Goal: Task Accomplishment & Management: Manage account settings

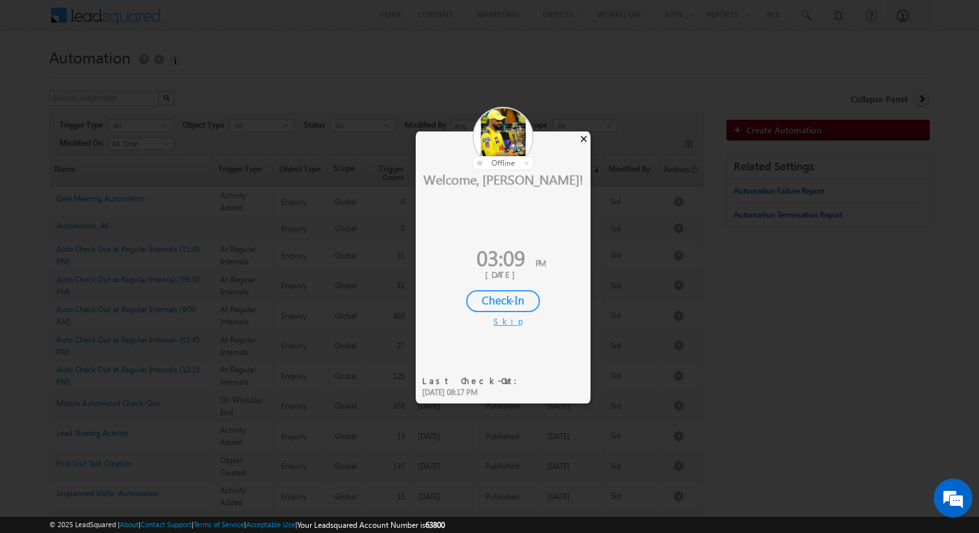
click at [583, 139] on div "×" at bounding box center [584, 138] width 14 height 14
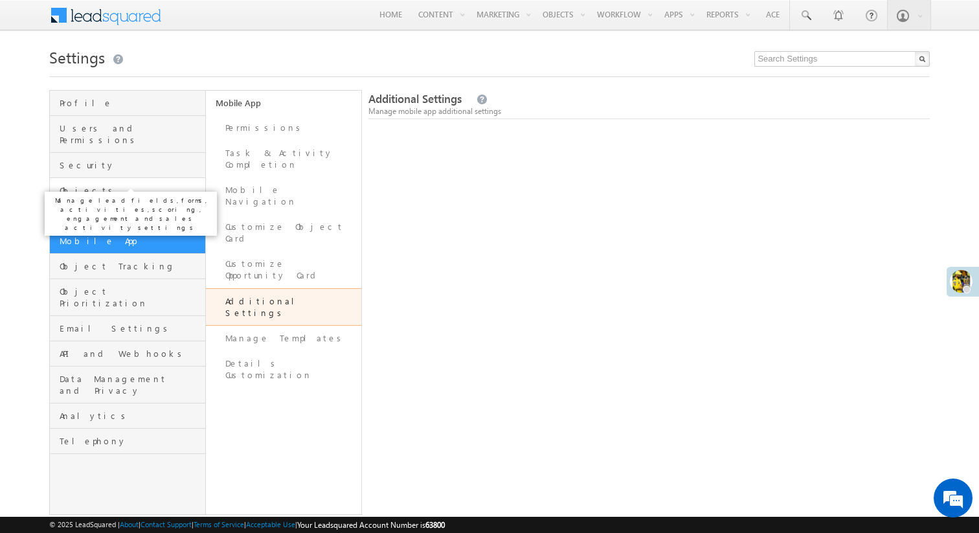
click at [148, 185] on span "Objects" at bounding box center [131, 191] width 142 height 12
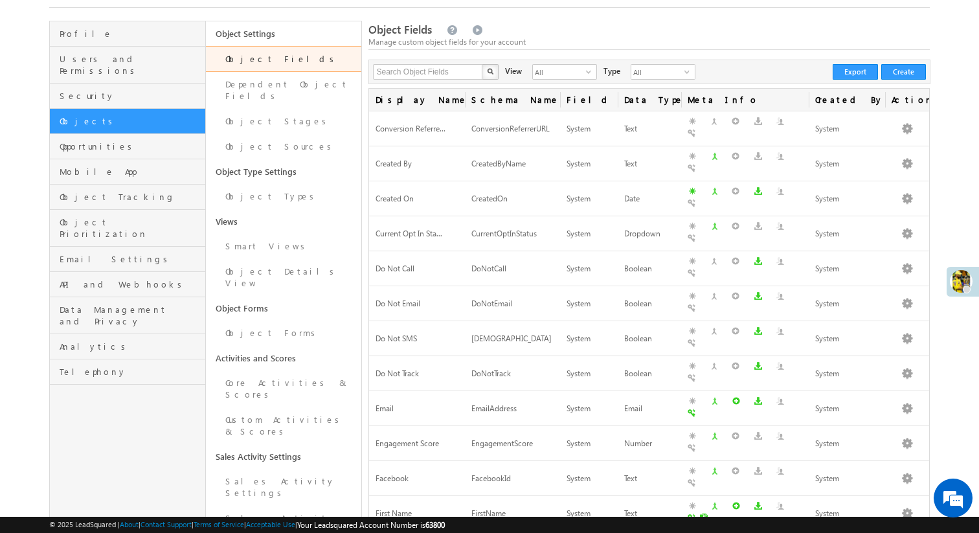
scroll to position [78, 0]
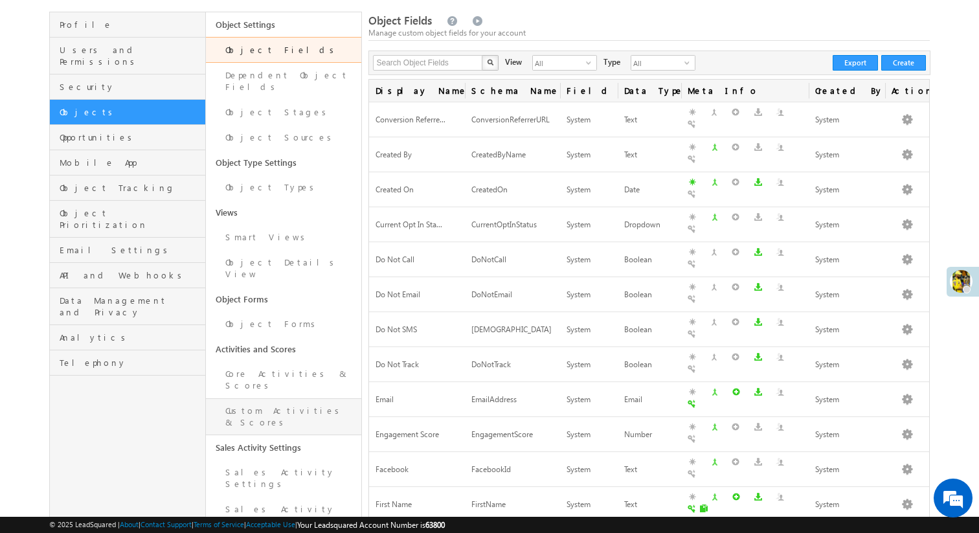
click at [286, 398] on link "Custom Activities & Scores" at bounding box center [284, 416] width 156 height 37
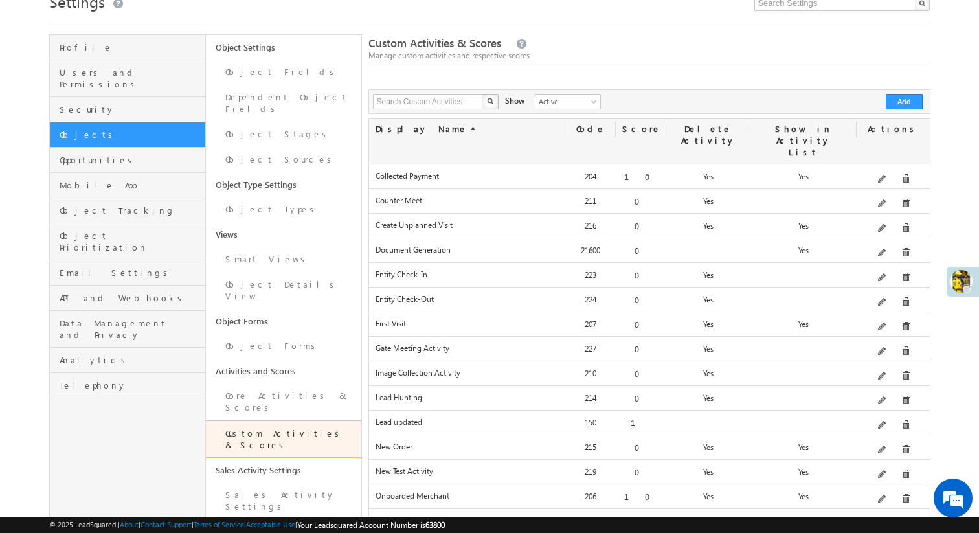
scroll to position [54, 0]
click at [905, 106] on button "Add" at bounding box center [904, 103] width 37 height 16
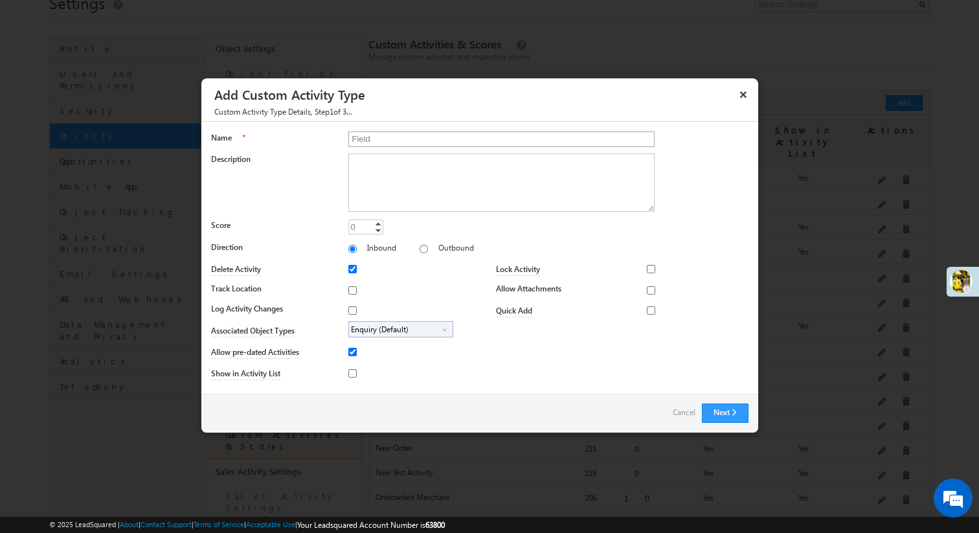
scroll to position [0, 0]
type input "Field Sales Territories Entity Distribution"
click at [350, 309] on input "Log Activity Changes" at bounding box center [352, 310] width 8 height 8
checkbox input "true"
click at [436, 326] on span "Enquiry (Default)" at bounding box center [395, 329] width 93 height 15
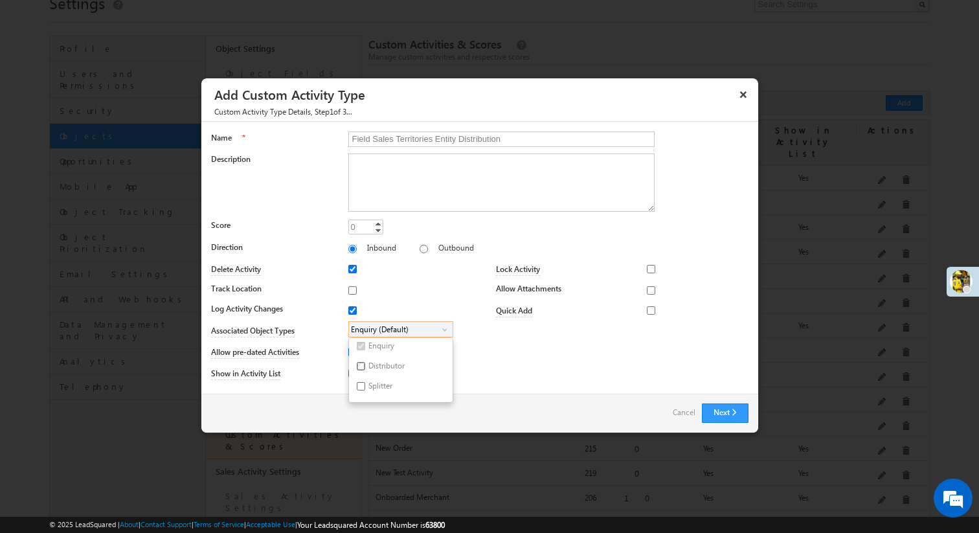
click at [365, 364] on input "Distributor" at bounding box center [361, 366] width 8 height 8
checkbox input "true"
click at [363, 383] on input "Splitter" at bounding box center [361, 386] width 8 height 8
checkbox input "true"
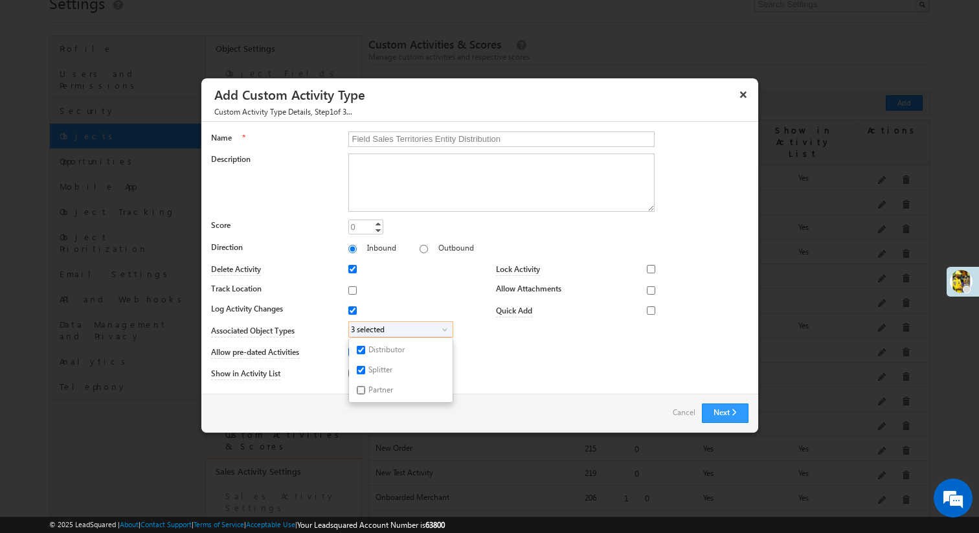
click at [361, 388] on input "Partner" at bounding box center [361, 390] width 8 height 8
checkbox input "true"
click at [505, 352] on div "Lock Activity Marketing User Sales Manager Sales User None Selected select Mark…" at bounding box center [614, 323] width 269 height 126
click at [354, 269] on input "Delete Activity" at bounding box center [352, 269] width 8 height 8
checkbox input "false"
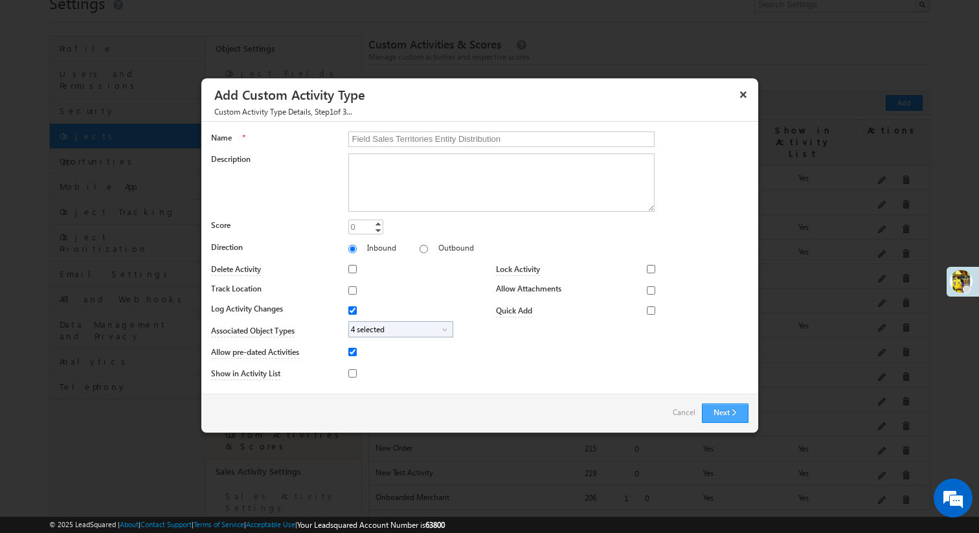
click at [736, 411] on button "Next" at bounding box center [725, 412] width 47 height 19
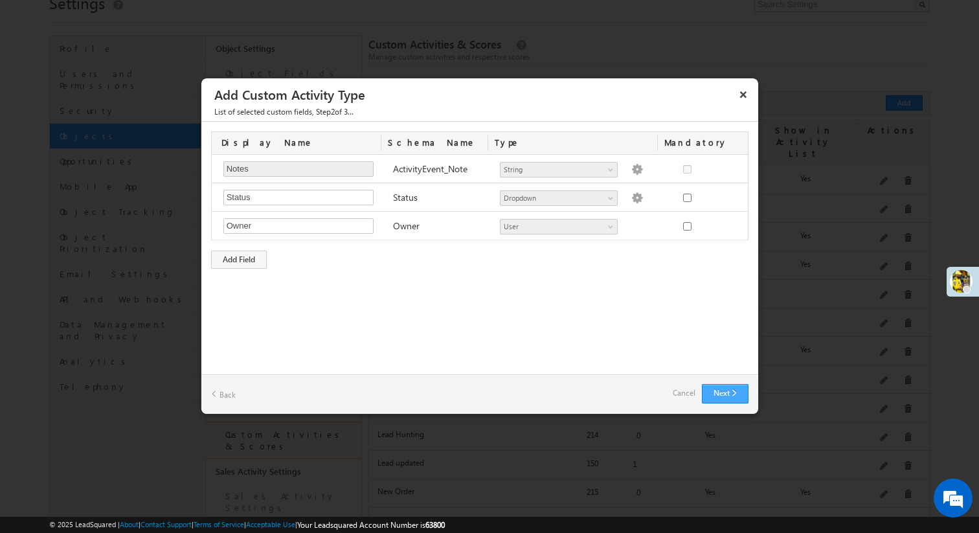
click at [721, 394] on button "Next" at bounding box center [725, 393] width 47 height 19
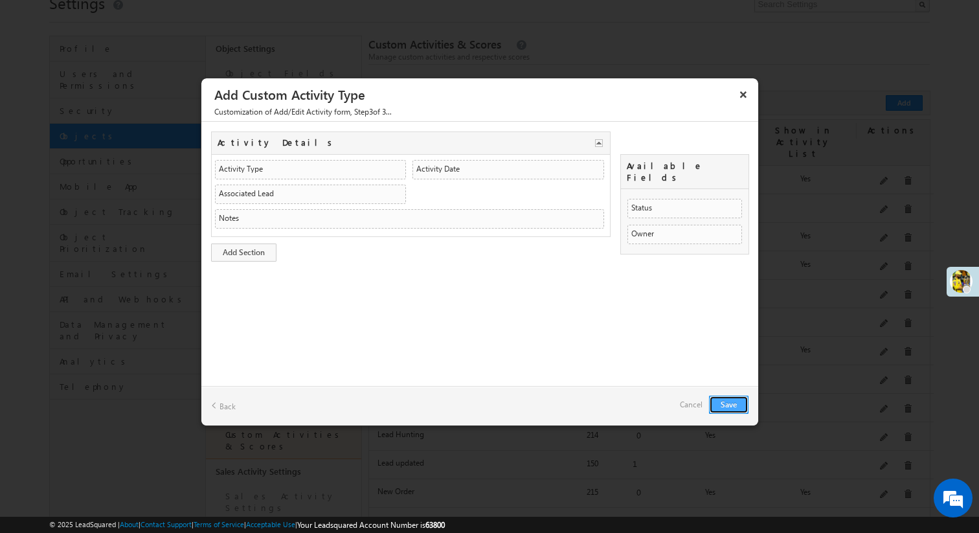
click at [735, 403] on button "Save" at bounding box center [728, 405] width 39 height 18
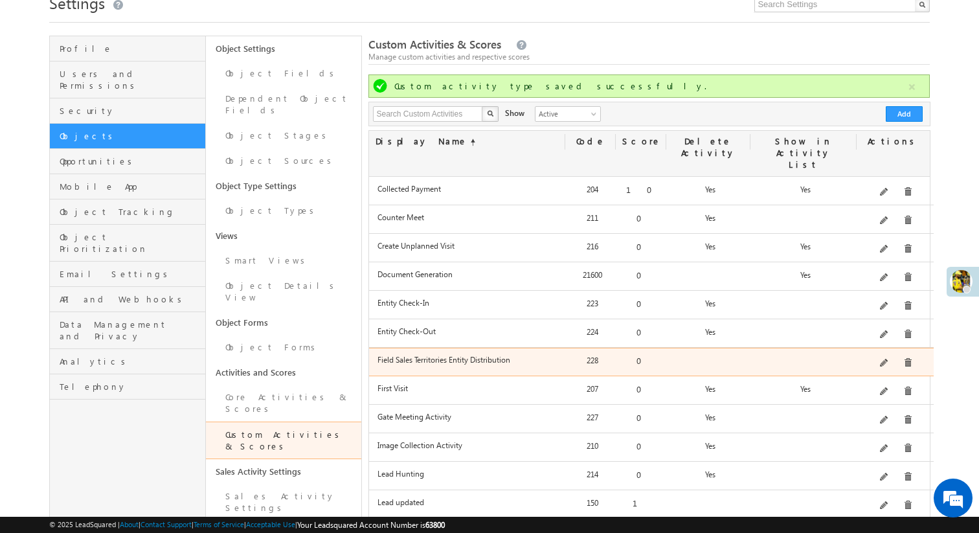
scroll to position [0, 0]
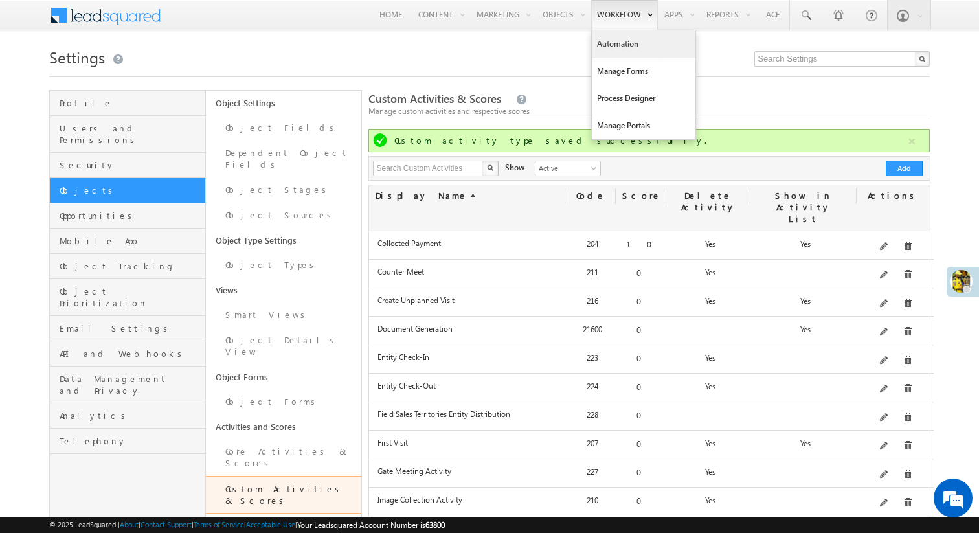
click at [613, 43] on link "Automation" at bounding box center [644, 43] width 104 height 27
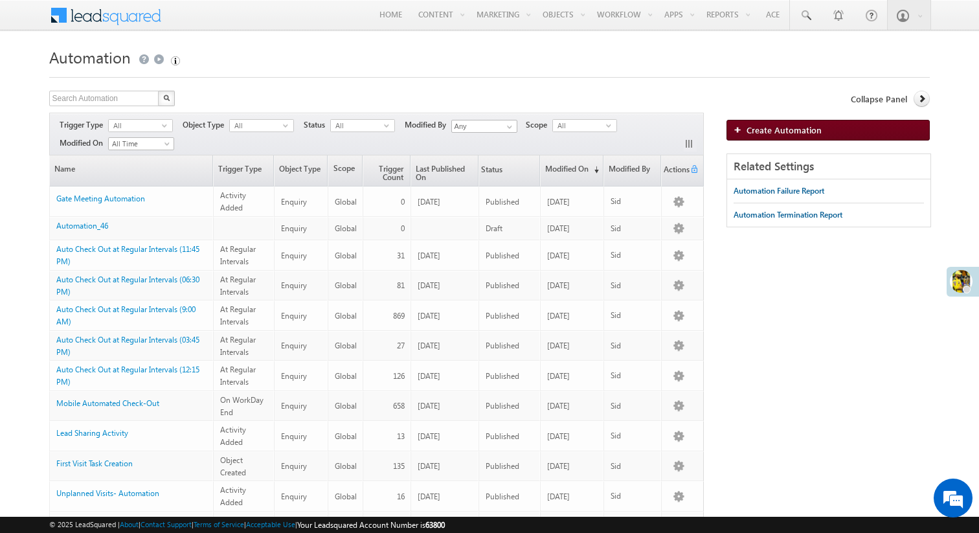
click at [754, 128] on span "Create Automation" at bounding box center [784, 129] width 75 height 11
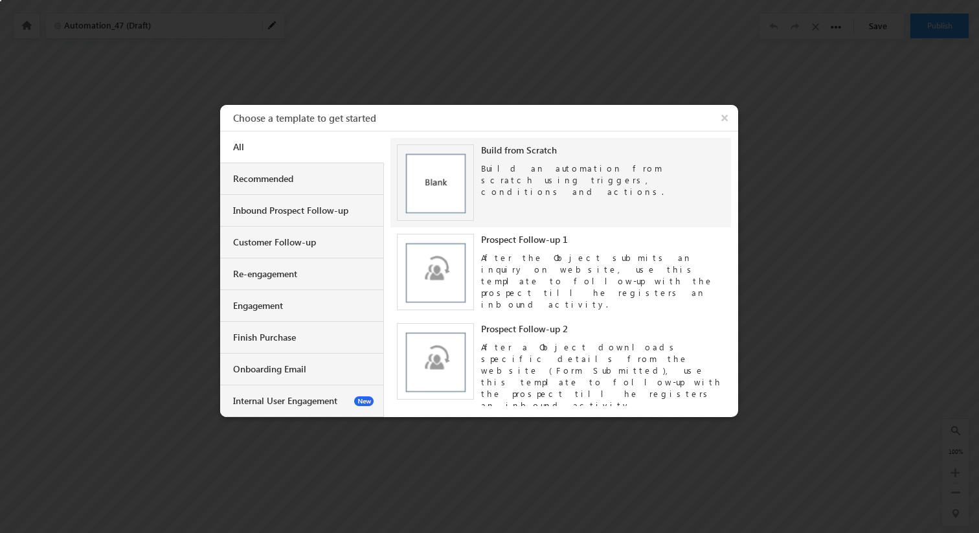
click at [537, 173] on div "Build an automation from scratch using triggers, conditions and actions." at bounding box center [603, 176] width 244 height 41
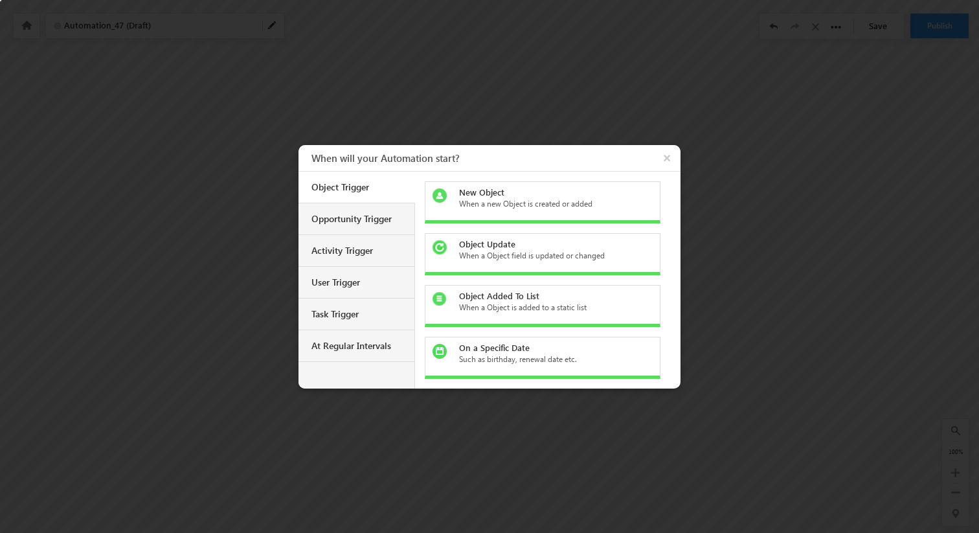
click at [506, 258] on div "When a Object field is updated or changed" at bounding box center [550, 256] width 183 height 12
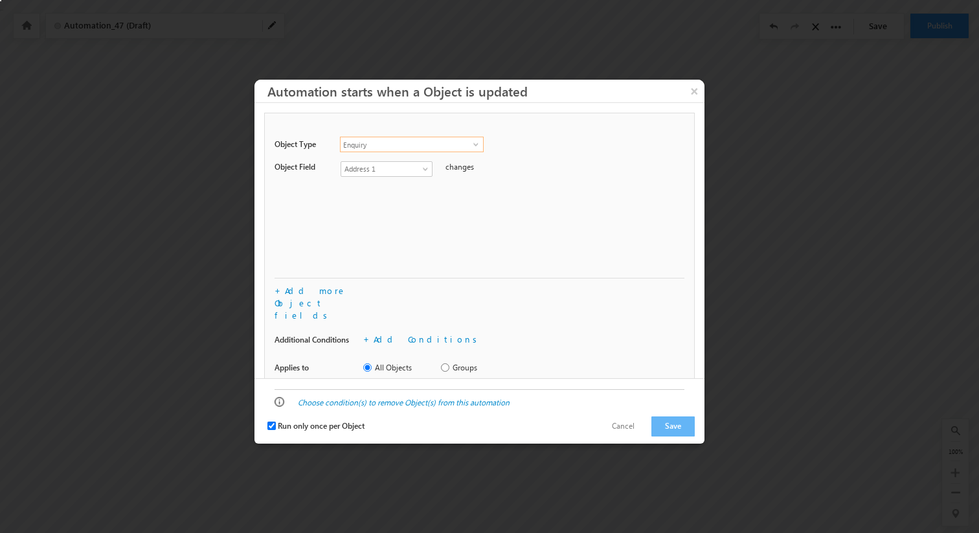
click at [426, 143] on input "Enquiry" at bounding box center [412, 145] width 144 height 16
click at [475, 143] on span at bounding box center [476, 144] width 10 height 10
click at [394, 199] on link "Splitter" at bounding box center [412, 199] width 144 height 15
type input "Splitter"
click at [422, 172] on span at bounding box center [427, 171] width 10 height 10
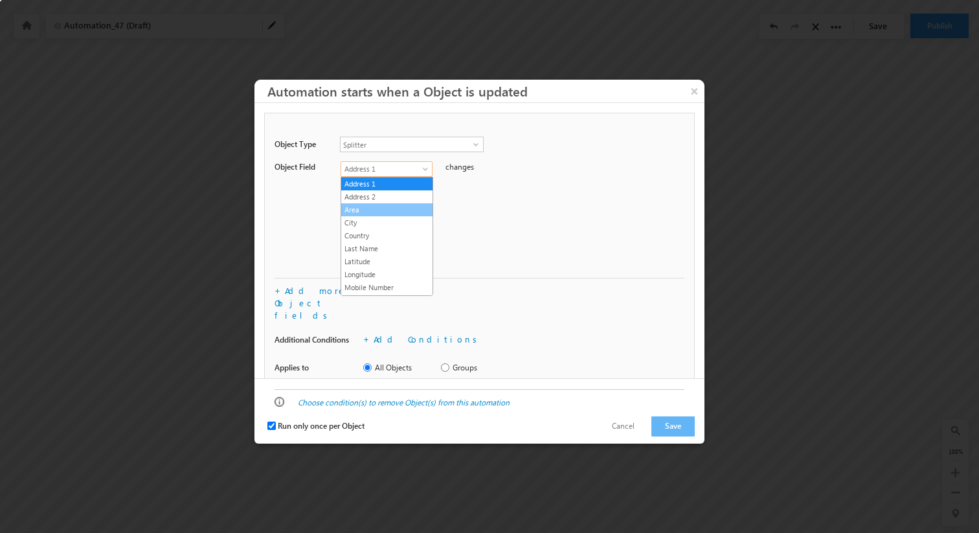
click at [376, 210] on link "Area" at bounding box center [386, 210] width 91 height 12
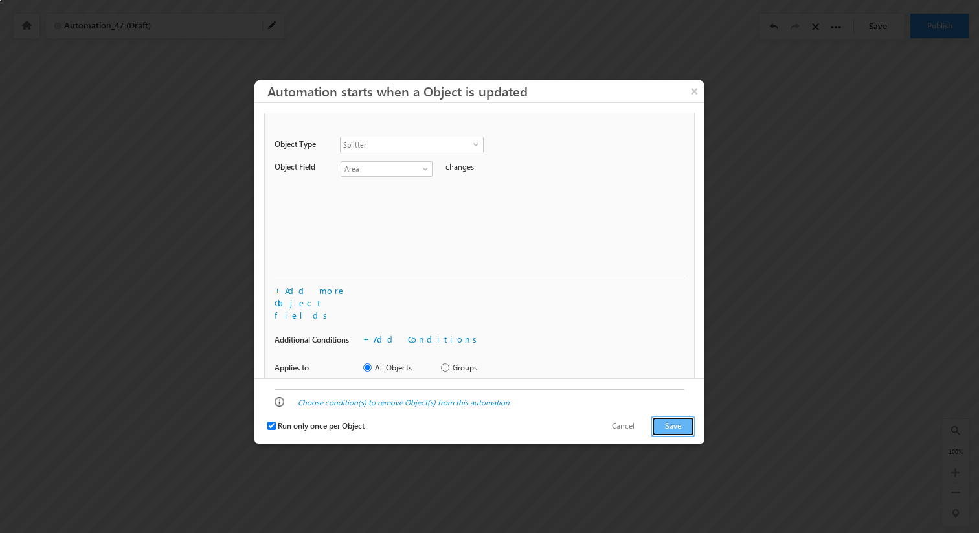
click at [670, 416] on button "Save" at bounding box center [672, 426] width 43 height 20
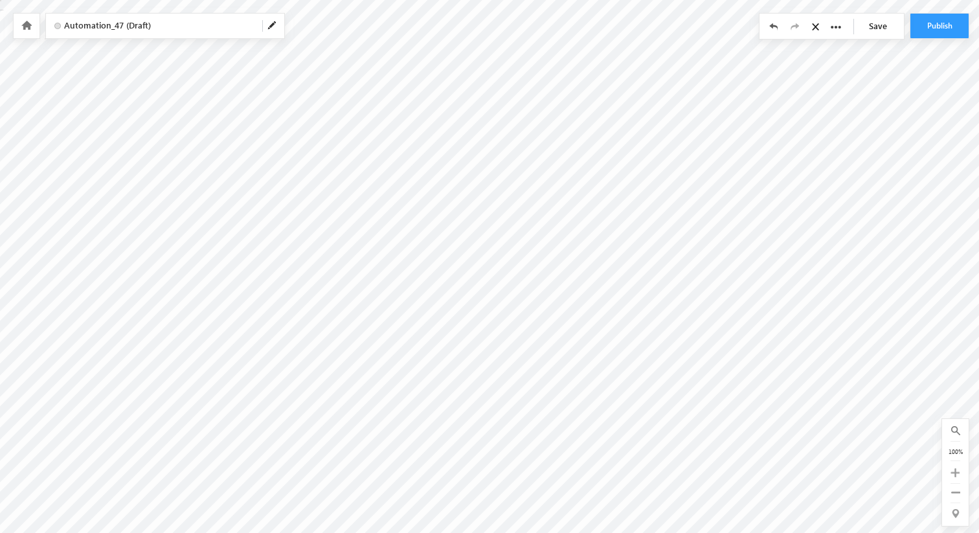
checkbox input "true"
type input "Splitter"
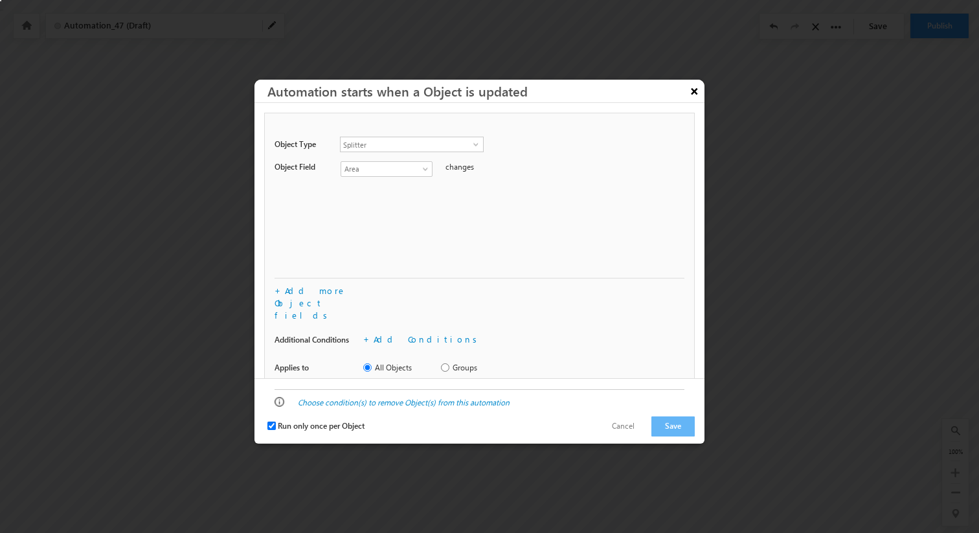
click at [690, 87] on button "×" at bounding box center [694, 91] width 21 height 23
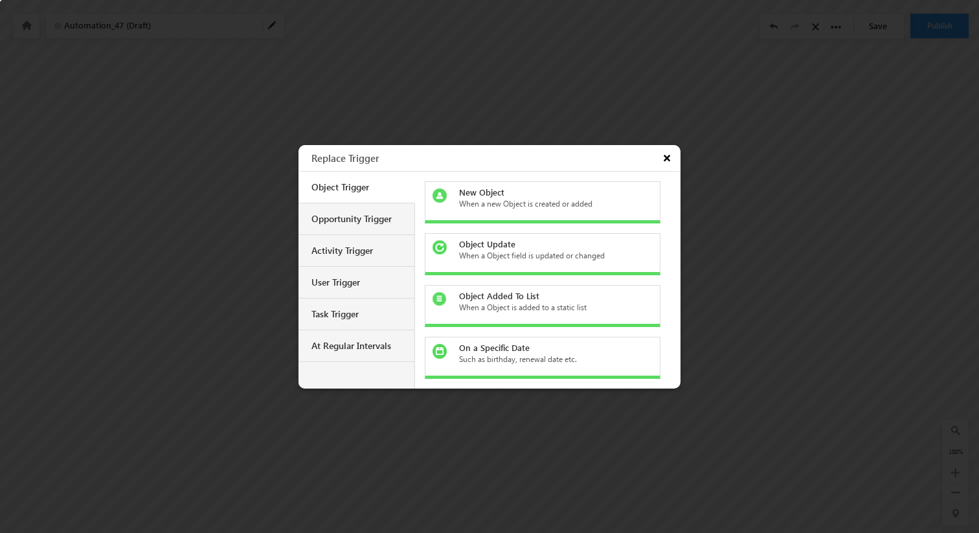
click at [669, 159] on button "×" at bounding box center [669, 158] width 24 height 26
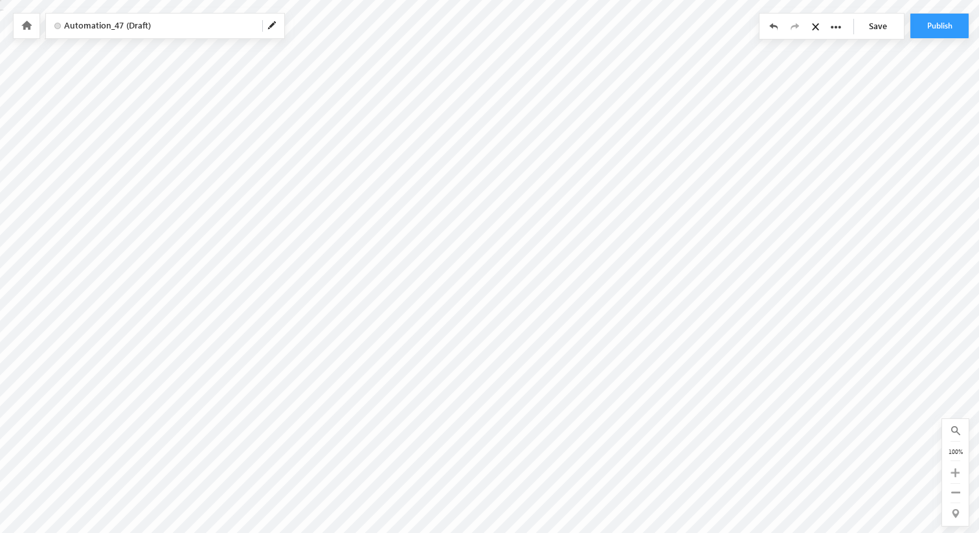
checkbox input "true"
type input "Splitter"
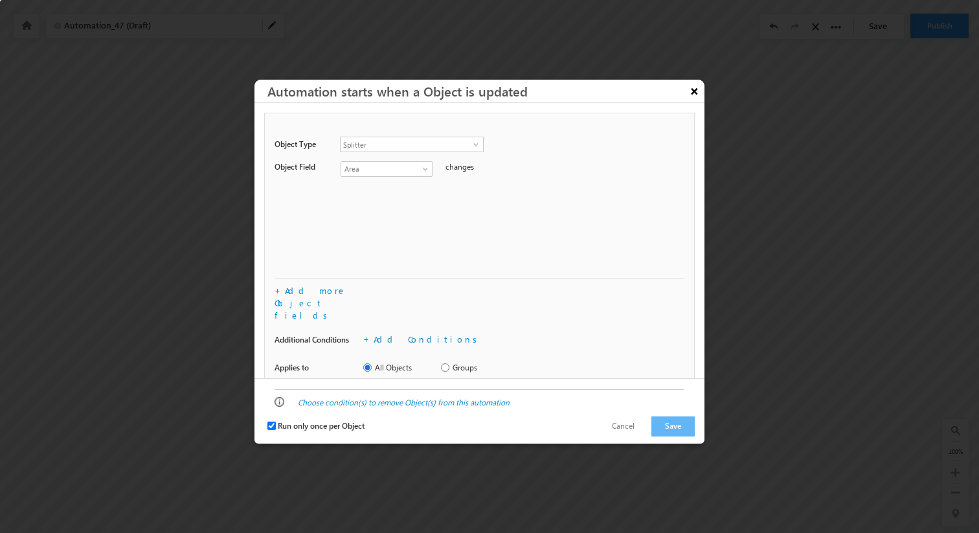
click at [697, 91] on button "×" at bounding box center [694, 91] width 21 height 23
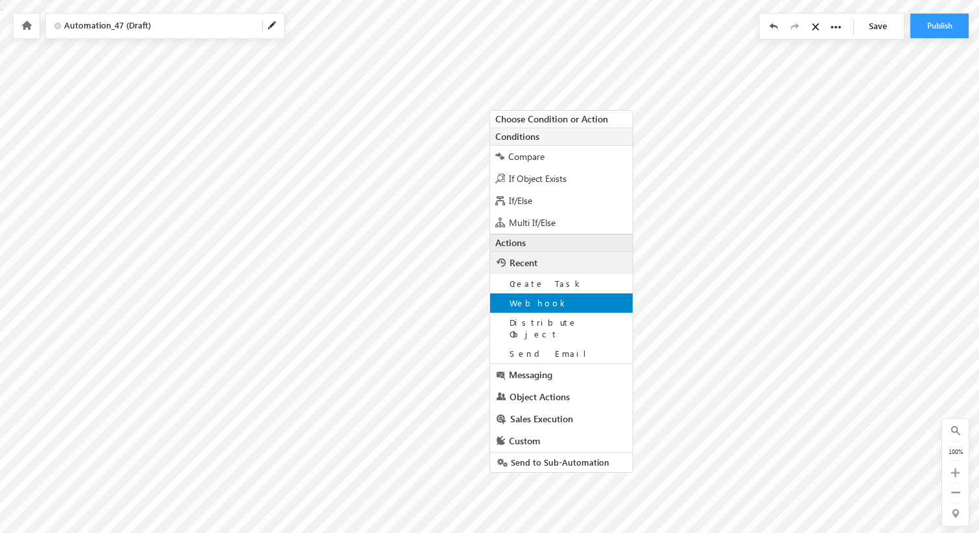
click at [548, 302] on div "Webhook" at bounding box center [561, 302] width 142 height 19
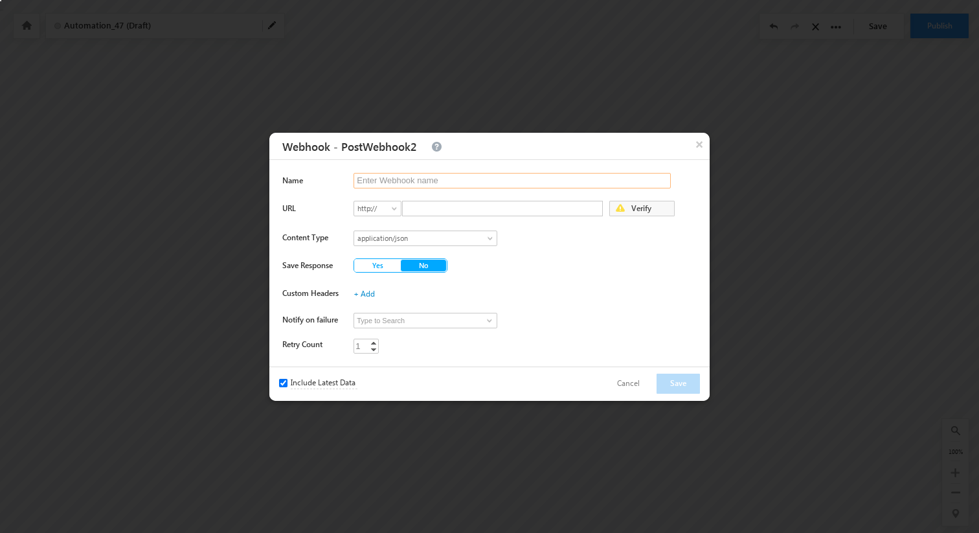
click at [415, 179] on input "text" at bounding box center [512, 181] width 317 height 16
paste input "FieldSales LeadDistribution"
type input "FieldSales LeadDistribution"
click at [387, 203] on span "http://" at bounding box center [377, 209] width 46 height 12
click at [386, 232] on link "https://" at bounding box center [377, 237] width 47 height 12
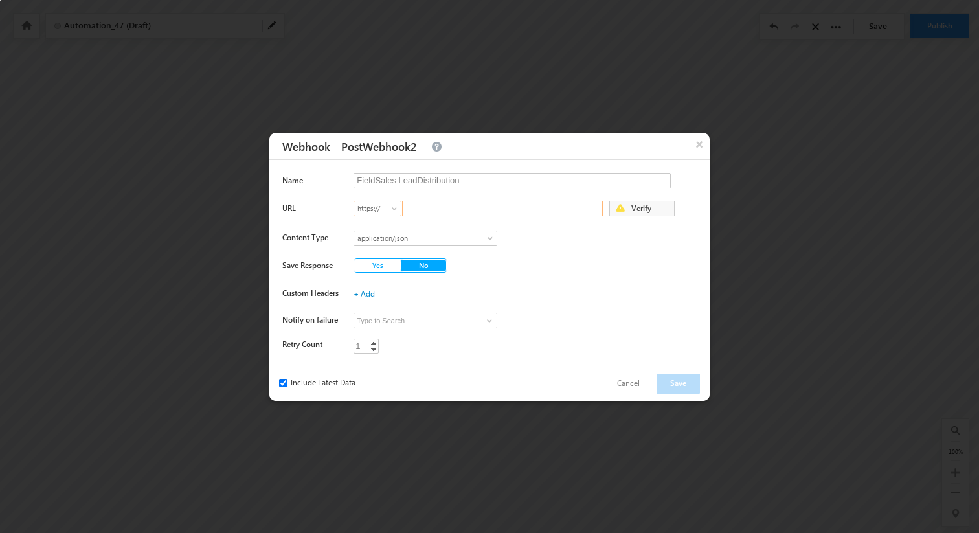
click at [459, 208] on input "text" at bounding box center [502, 209] width 201 height 16
paste input "fieldsales-in21.leadsquared.com/api/distribution/v1/orgid/lead"
click at [559, 208] on input "fieldsales-in21.leadsquared.com/api/distribution/v1/orgid/lead" at bounding box center [502, 209] width 201 height 16
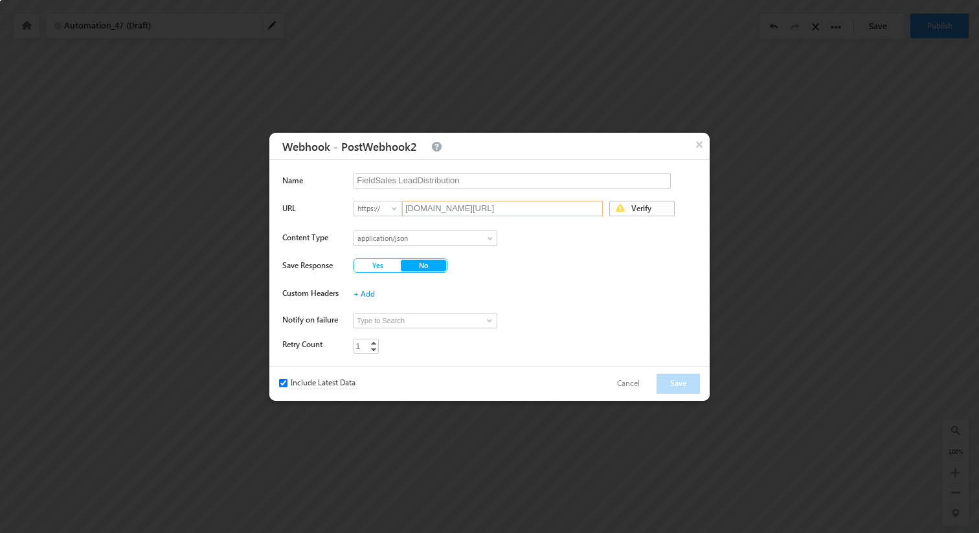
type input "fieldsales-in21.leadsquared.com/api/distribution/63800/orgid/lead"
click at [651, 204] on span "Verify" at bounding box center [651, 210] width 45 height 18
click at [377, 267] on span "Yes" at bounding box center [378, 265] width 12 height 10
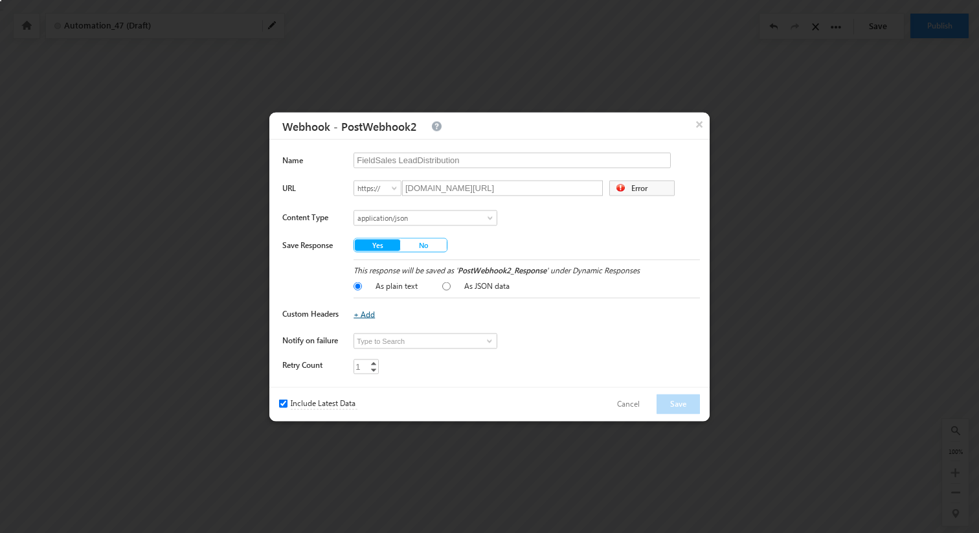
click at [365, 309] on link "+ Add" at bounding box center [364, 314] width 21 height 10
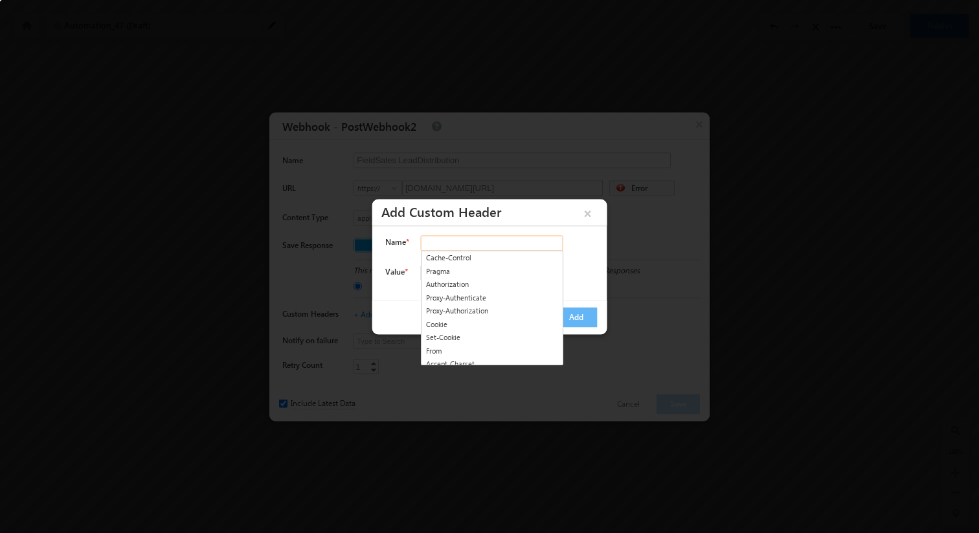
click at [471, 238] on input "Name *" at bounding box center [492, 243] width 142 height 16
click at [465, 288] on link "Authorization" at bounding box center [492, 284] width 142 height 15
type input "Authorization"
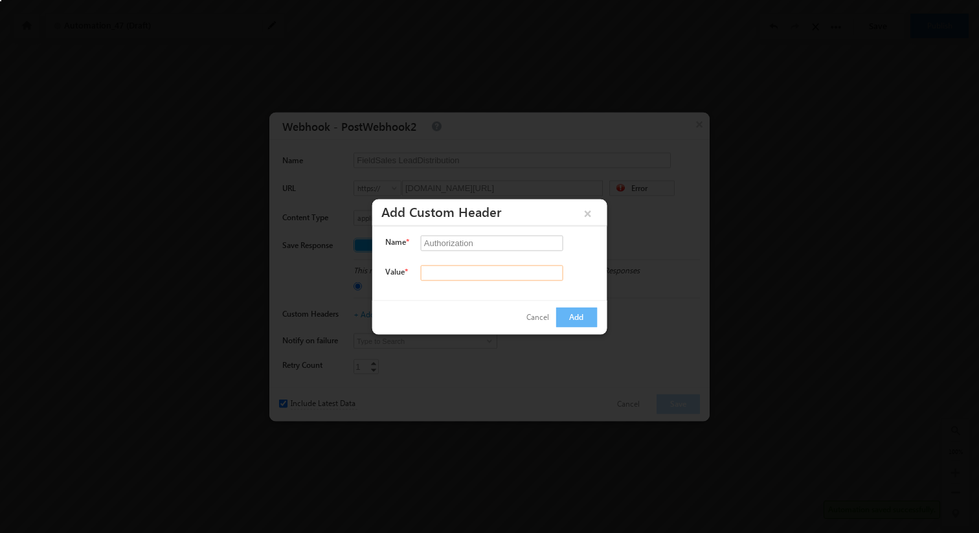
click at [470, 279] on input "Value *" at bounding box center [492, 273] width 142 height 16
paste input "32a73a11-627b-4bb9-be79-a91a63c18b2b$161f4bef-c167-42c0-af8f-d05b0a9d5c7d"
type input "32a73a11-627b-4bb9-be79-a91a63c18b2b$161f4bef-c167-42c0-af8f-d05b0a9d5c7d"
click at [576, 317] on button "Add" at bounding box center [576, 317] width 41 height 20
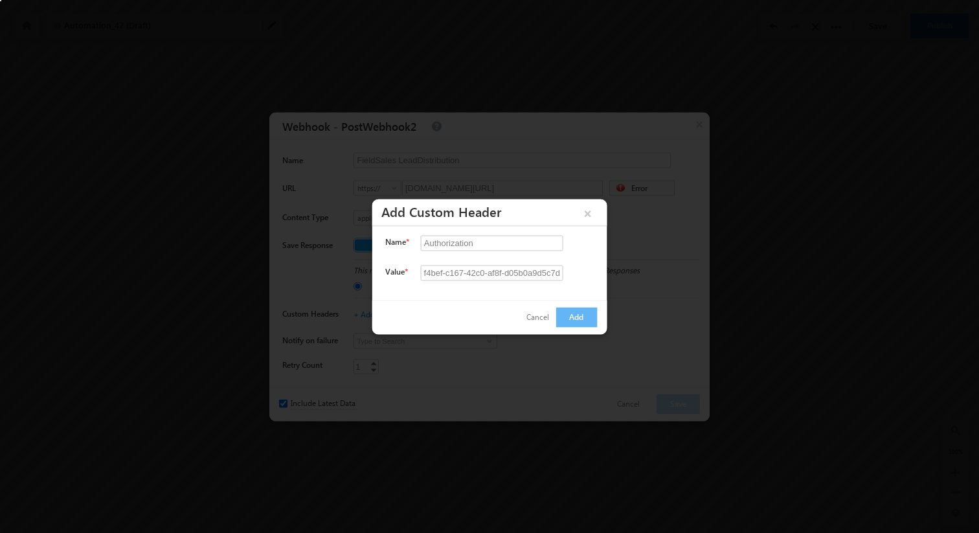
scroll to position [0, 0]
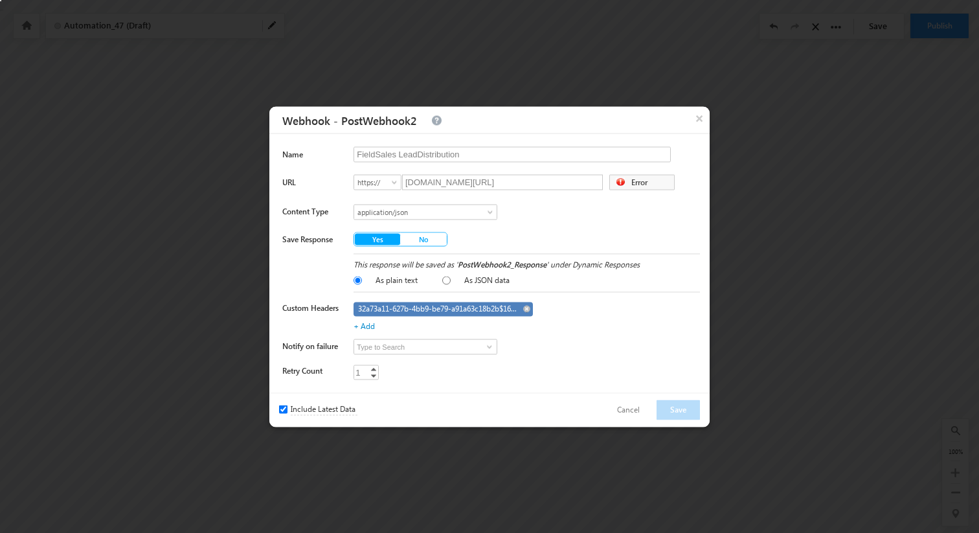
click at [593, 289] on div "As plain text As JSON data" at bounding box center [527, 280] width 346 height 21
click at [415, 177] on input "fieldsales-in21.leadsquared.com/api/distribution/63800/orgid/lead" at bounding box center [502, 182] width 201 height 16
paste input "https://fieldsales-in21.leadsquared.com/api/distribution/v1"
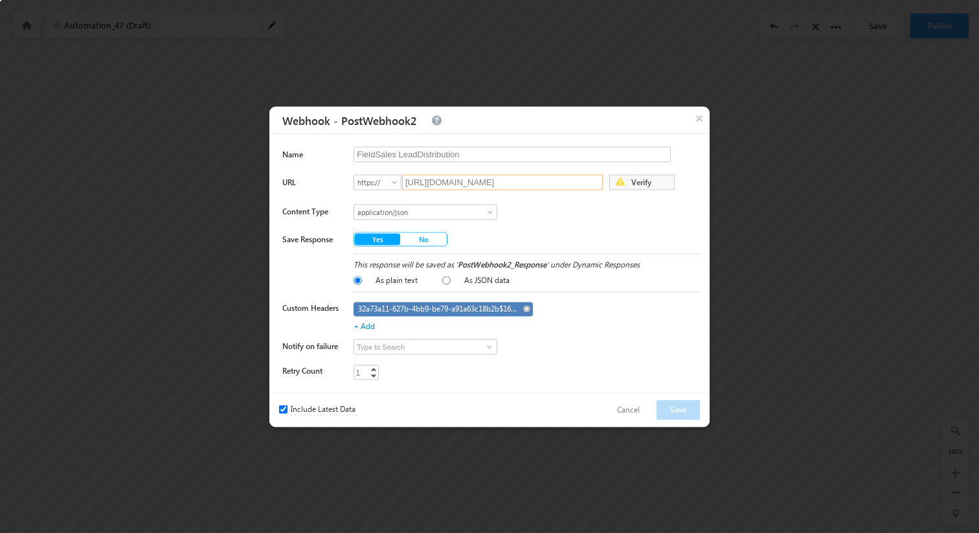
click at [581, 183] on input "https://fieldsales-in21.leadsquared.com/api/distribution/v1/orgid/lead" at bounding box center [502, 182] width 201 height 16
type input "fieldsales-in21.leadsquared.com/api/distribution/v1/63800/lead"
click at [646, 186] on span "Verify" at bounding box center [651, 184] width 45 height 18
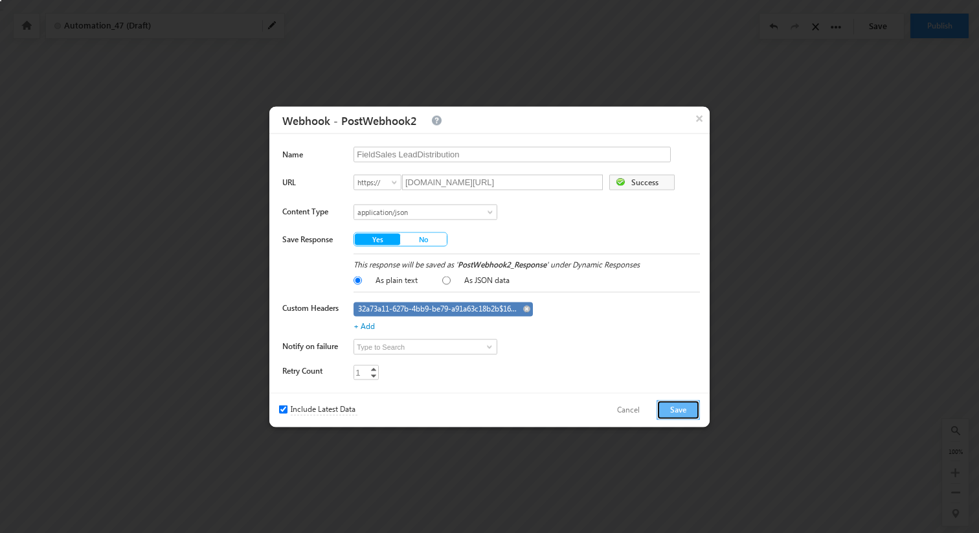
click at [688, 417] on button "Save" at bounding box center [678, 409] width 43 height 20
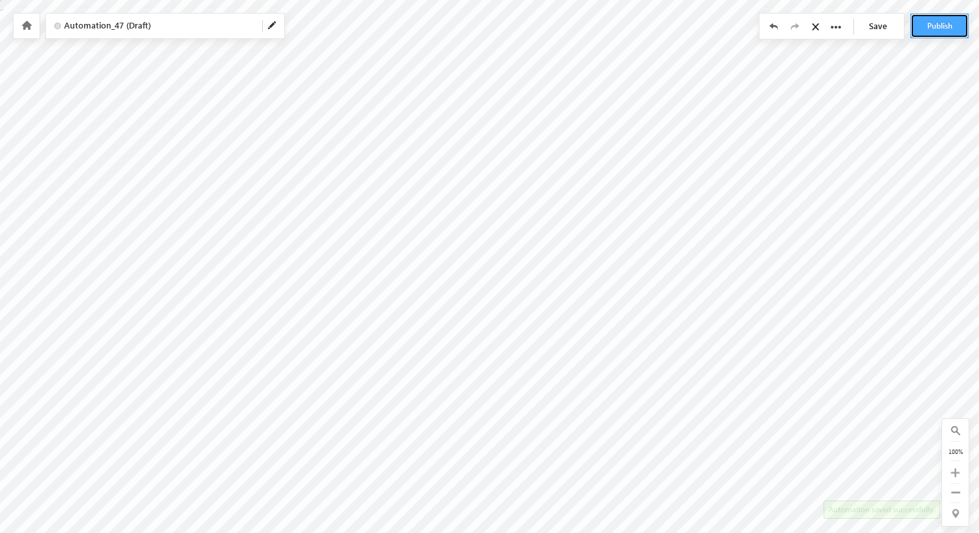
click at [936, 27] on button "Publish" at bounding box center [939, 26] width 58 height 25
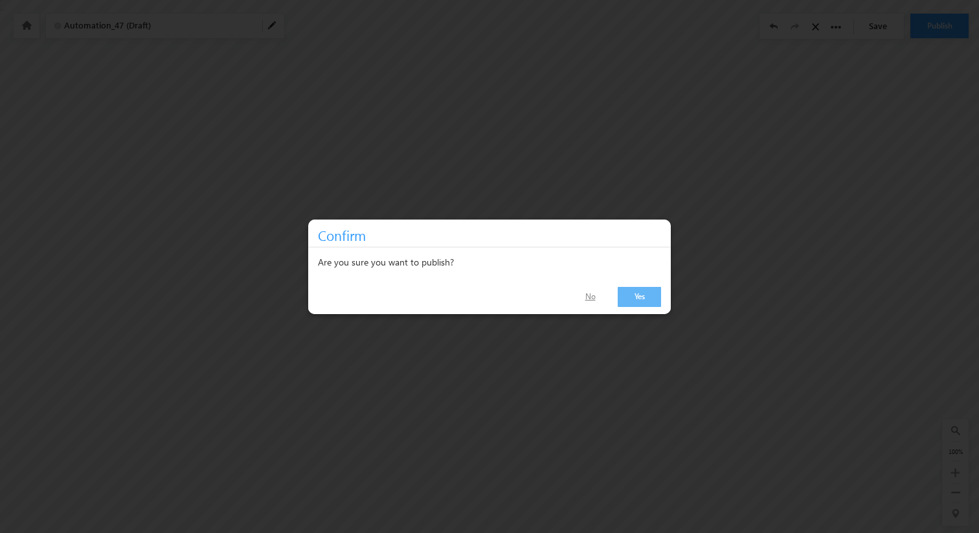
click at [595, 301] on link "No" at bounding box center [590, 296] width 42 height 19
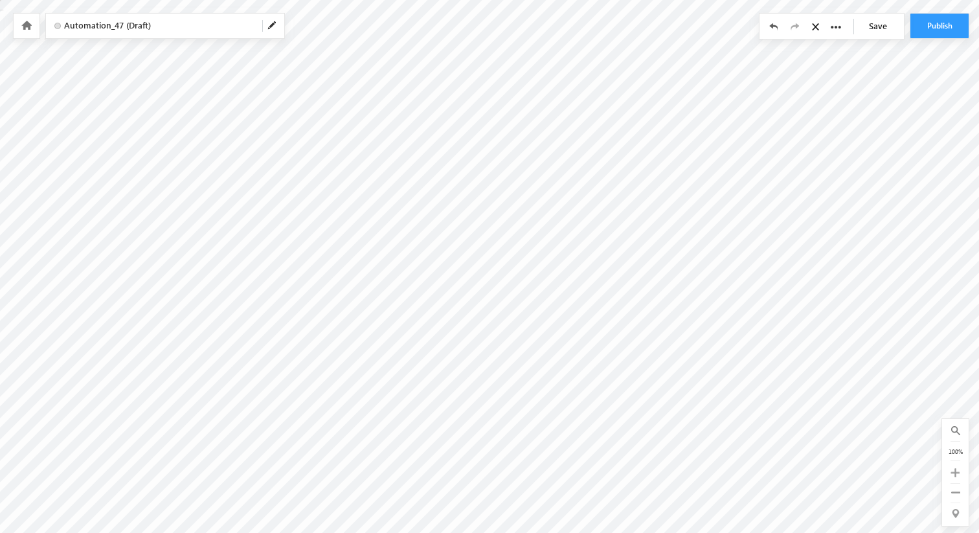
click at [273, 29] on span at bounding box center [272, 26] width 10 height 10
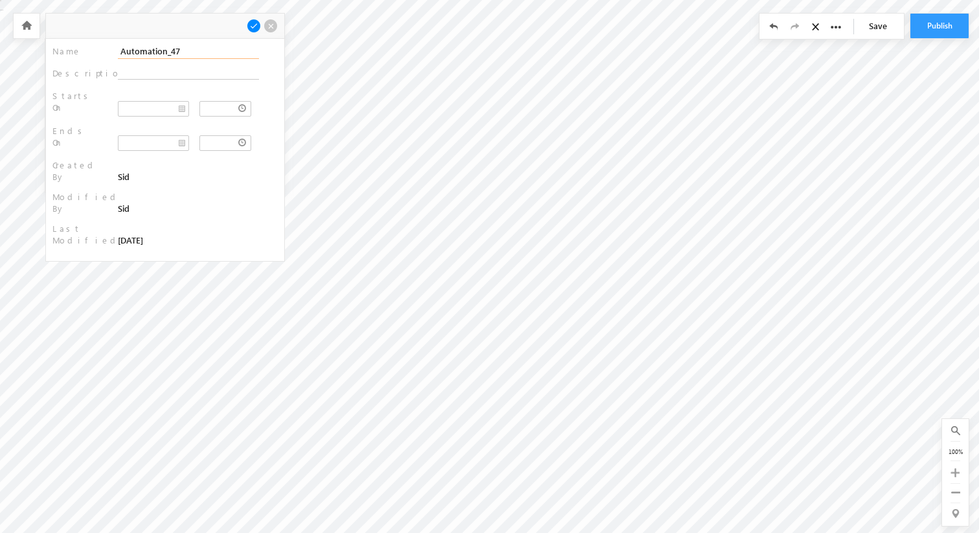
click at [223, 45] on input "Automation_47" at bounding box center [188, 51] width 141 height 15
type input "Territories"
click at [252, 23] on span at bounding box center [254, 26] width 14 height 14
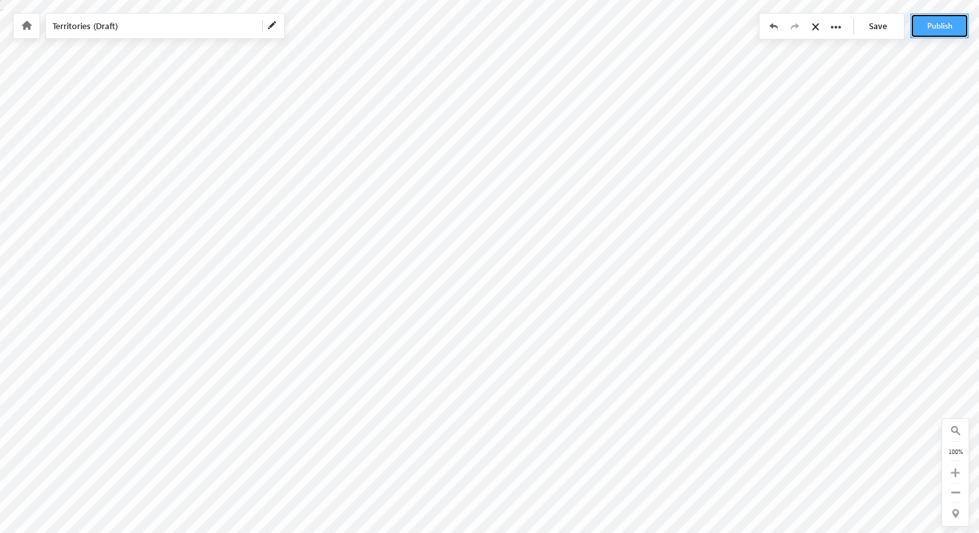
click at [951, 22] on button "Publish" at bounding box center [939, 26] width 58 height 25
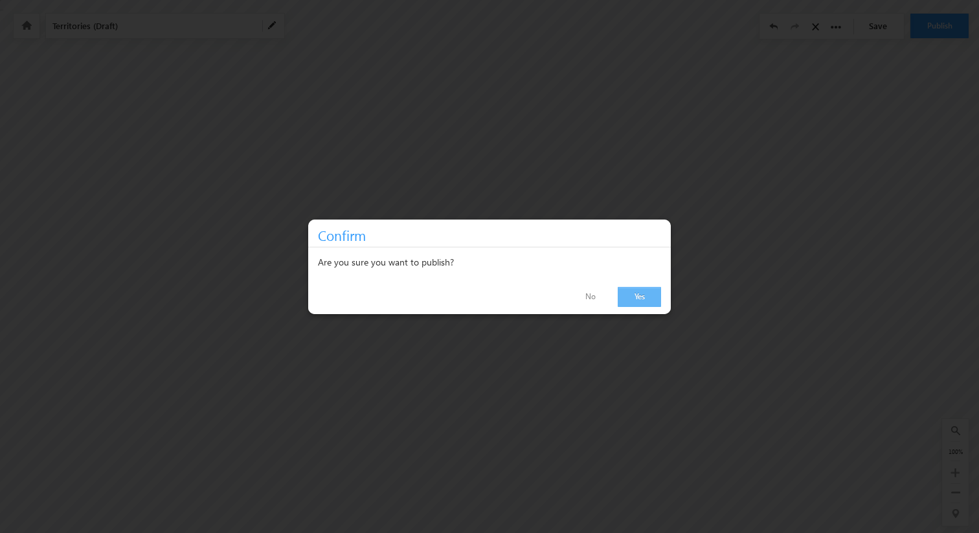
click at [648, 295] on link "Yes" at bounding box center [639, 297] width 43 height 20
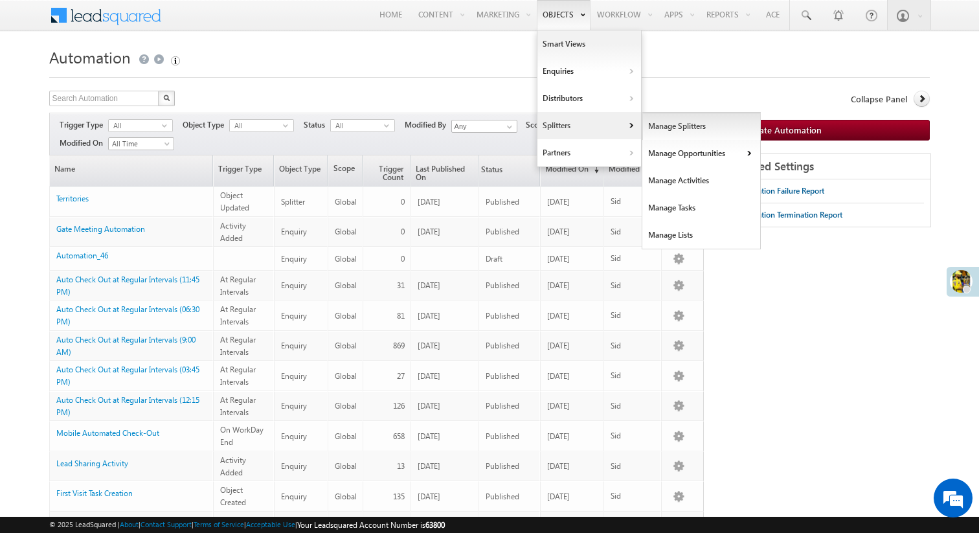
click at [700, 126] on link "Manage Splitters" at bounding box center [701, 126] width 118 height 27
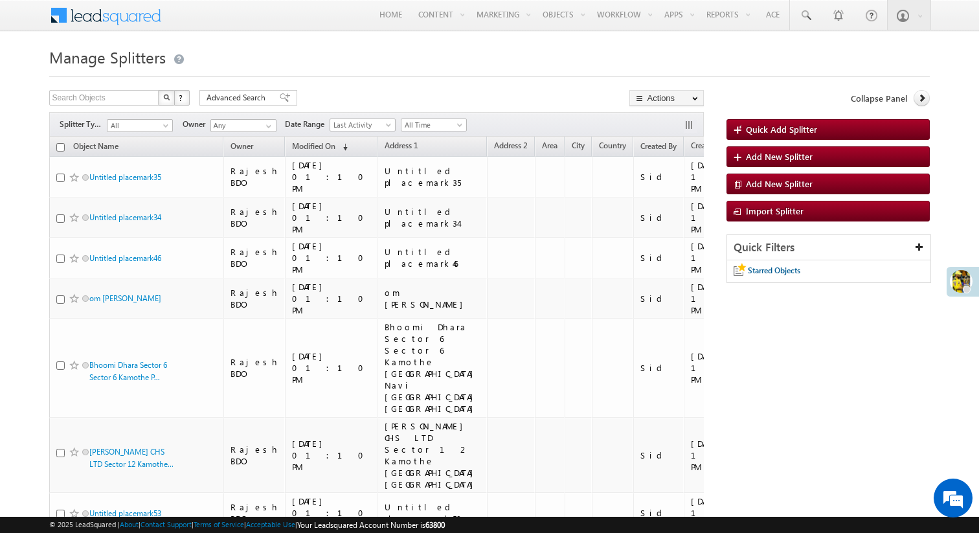
click at [61, 147] on input "checkbox" at bounding box center [60, 147] width 8 height 8
checkbox input "true"
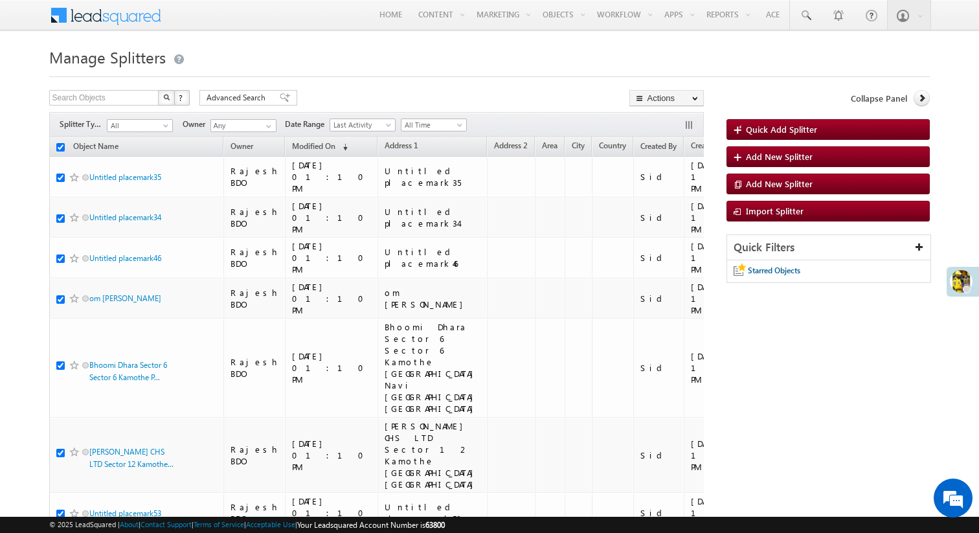
checkbox input "true"
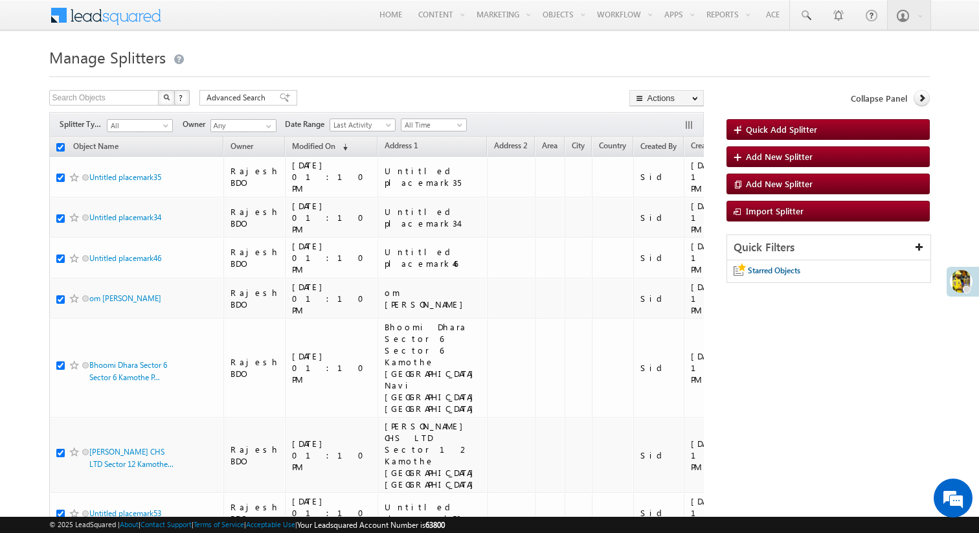
checkbox input "true"
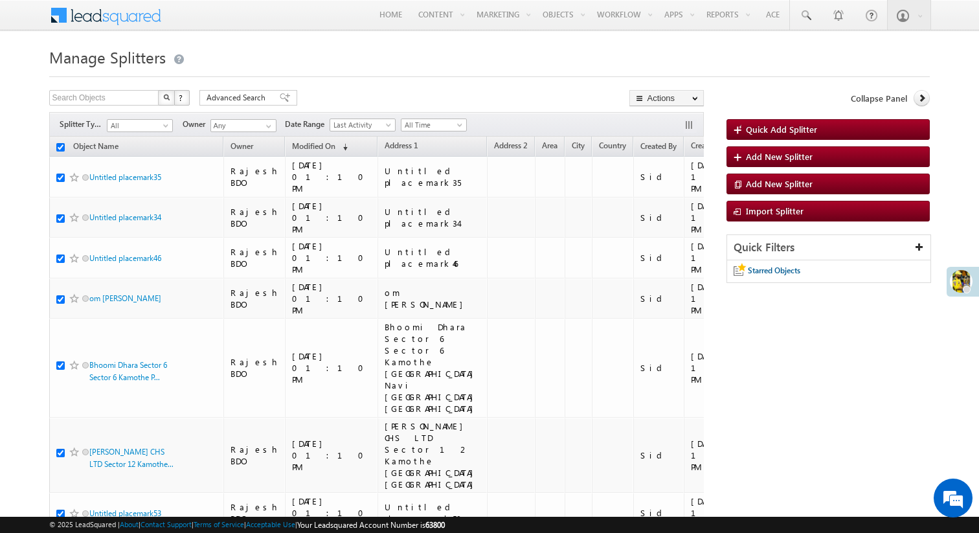
checkbox input "true"
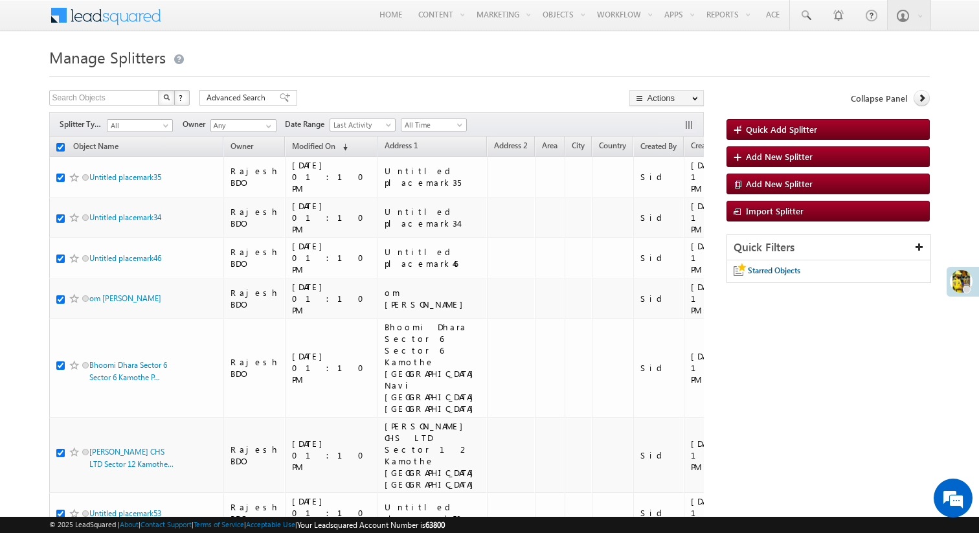
checkbox input "true"
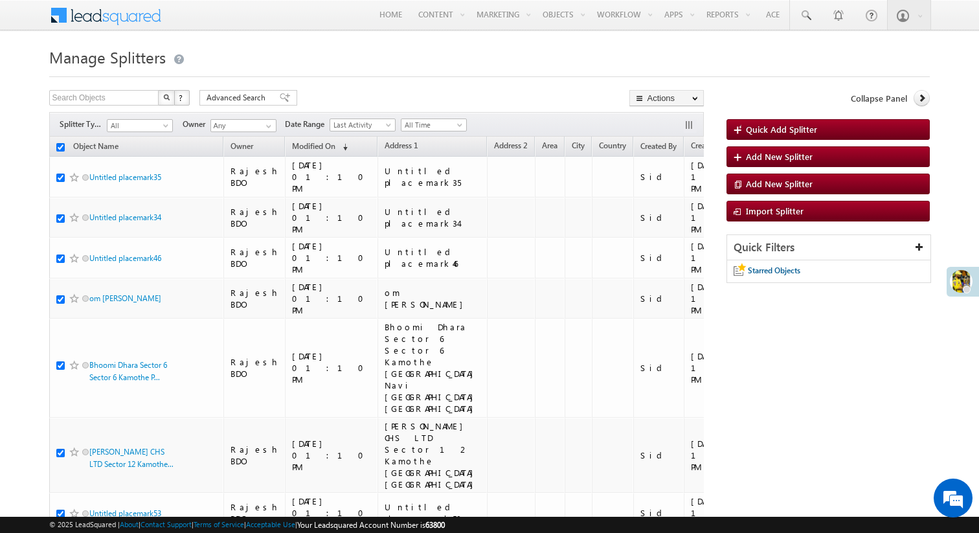
checkbox input "true"
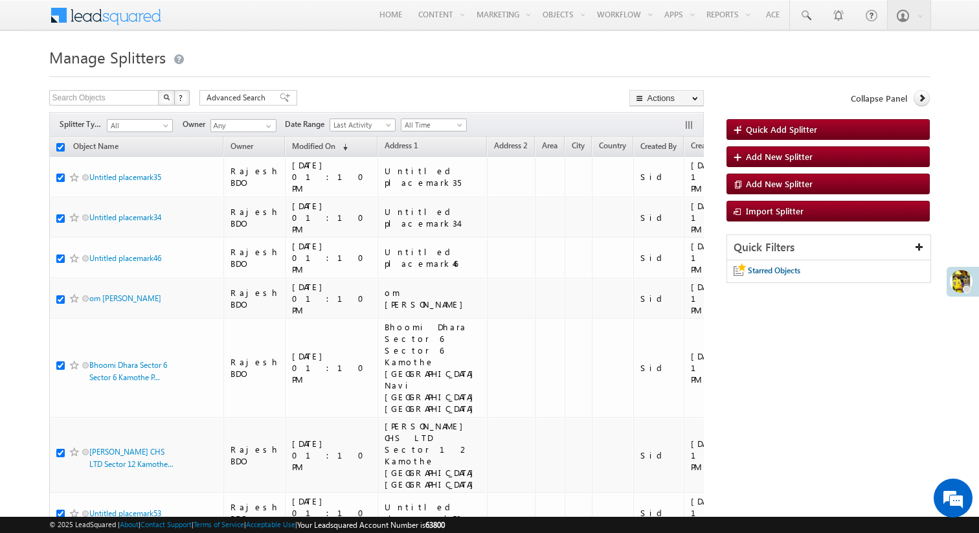
checkbox input "true"
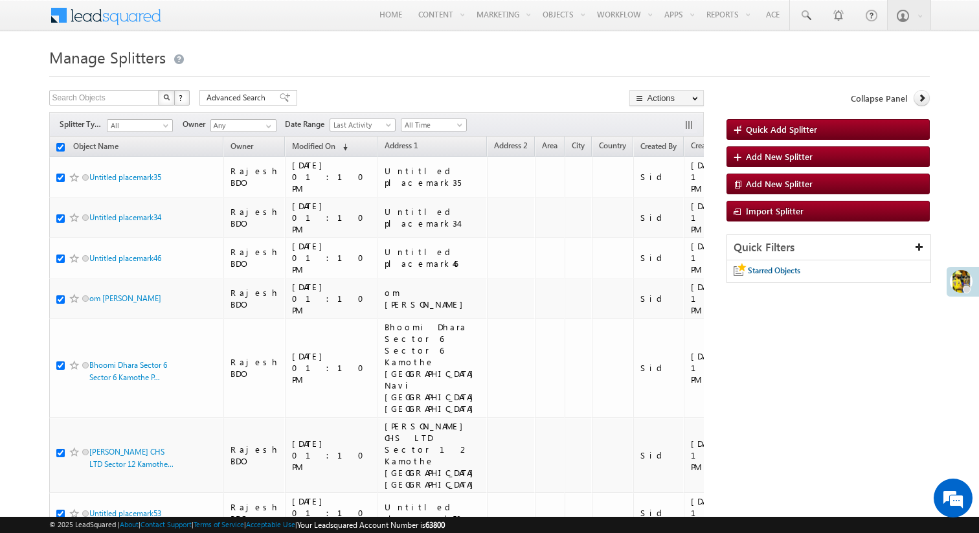
checkbox input "true"
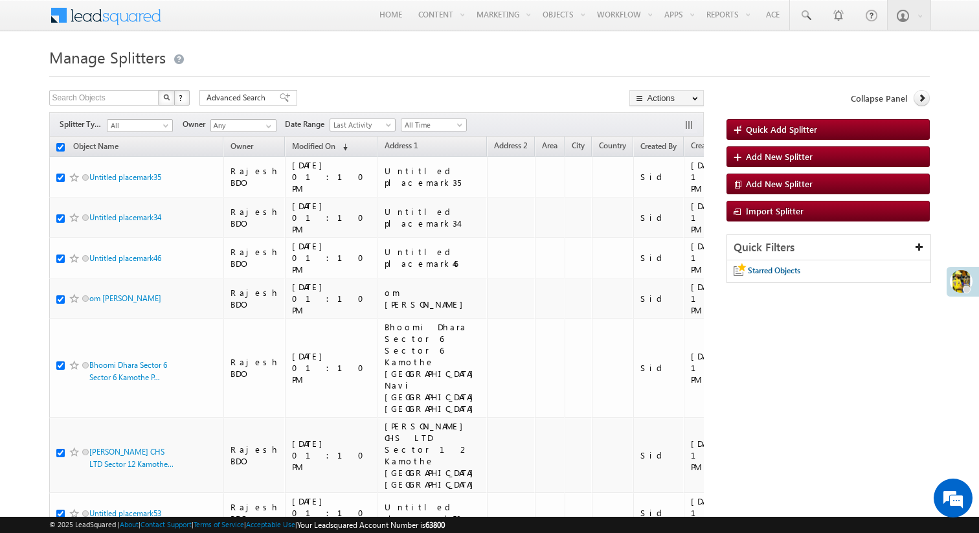
checkbox input "true"
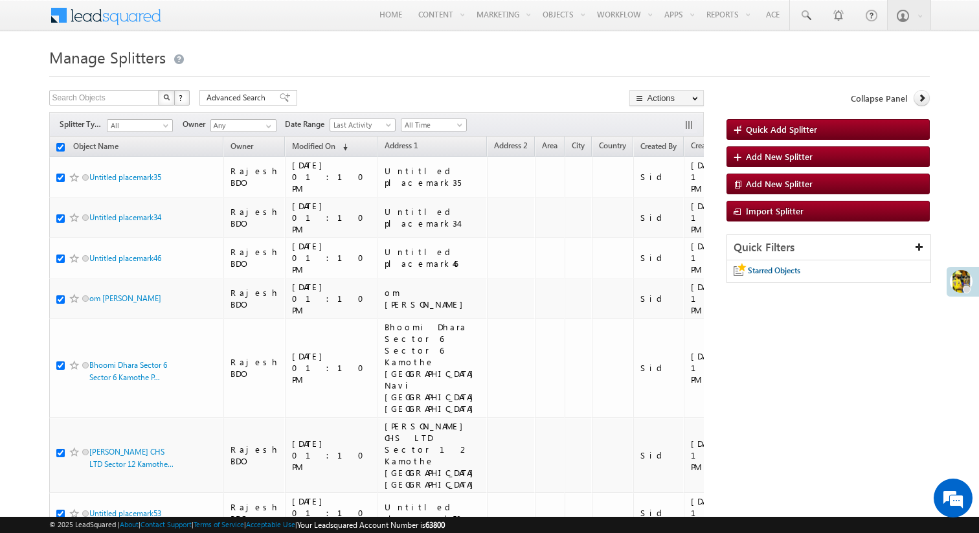
checkbox input "true"
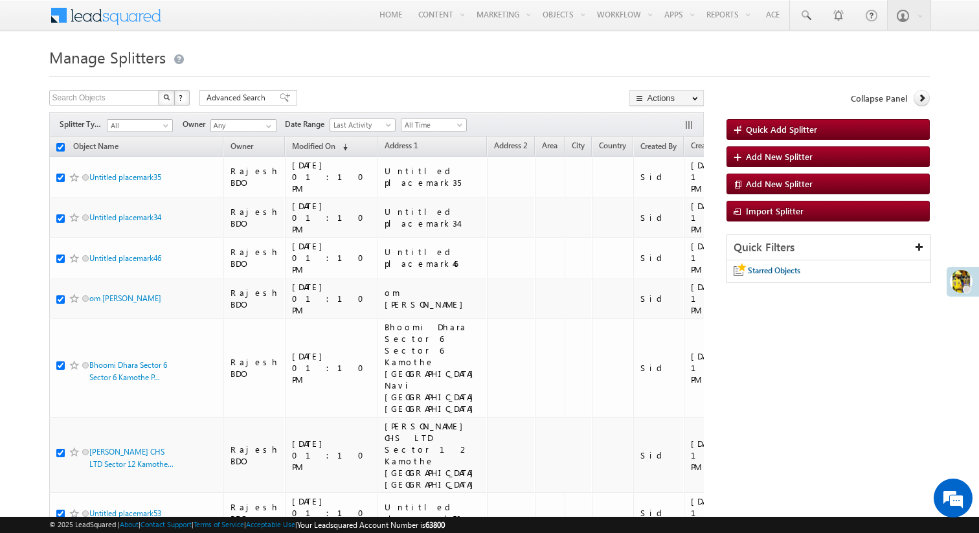
checkbox input "true"
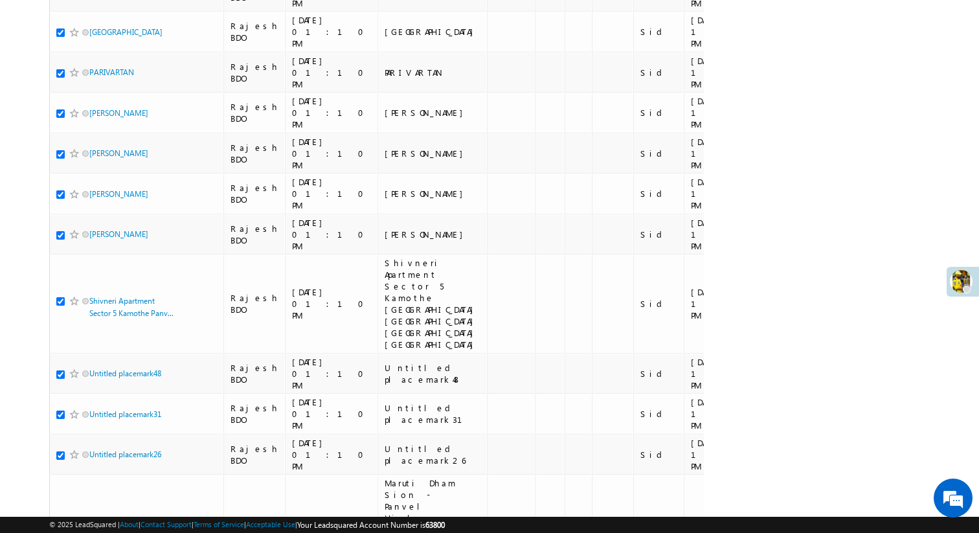
scroll to position [2055, 0]
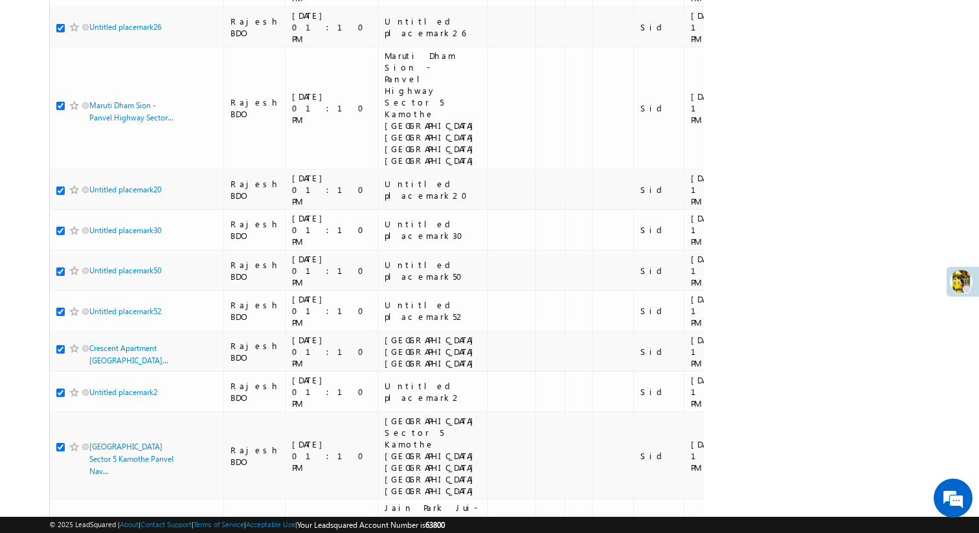
click at [98, 512] on li "100" at bounding box center [93, 509] width 31 height 13
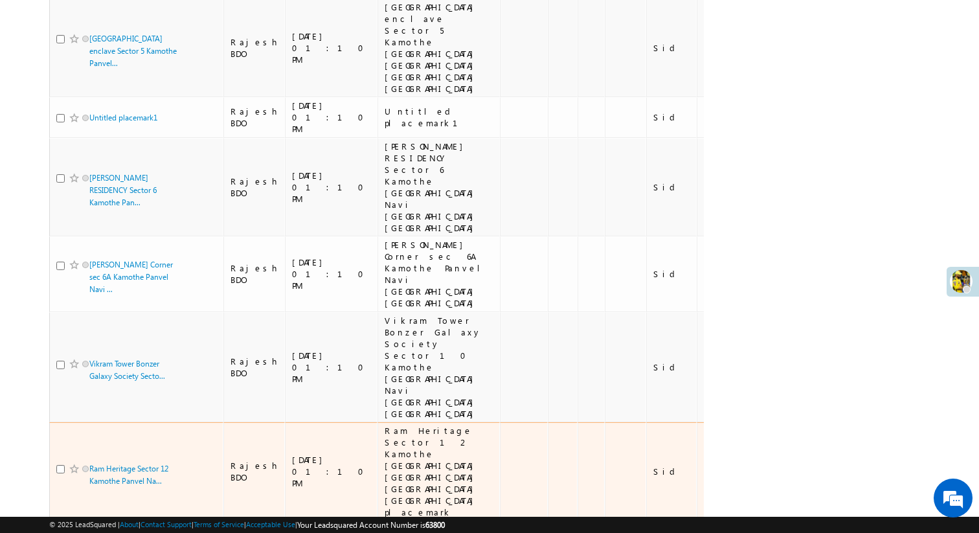
scroll to position [4324, 0]
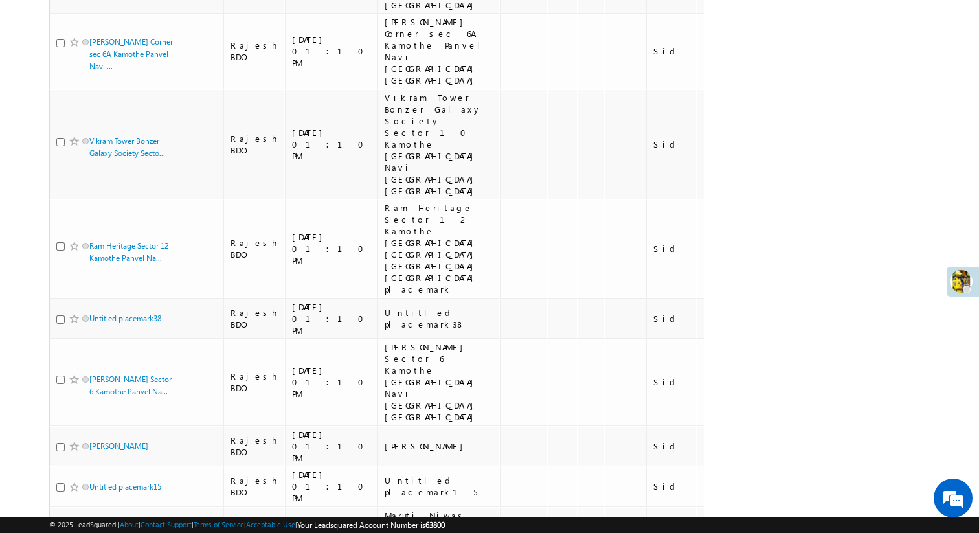
click at [98, 517] on div "© 2025 LeadSquared | About | Contact Support | Terms of Service | Acceptable Us…" at bounding box center [489, 525] width 979 height 16
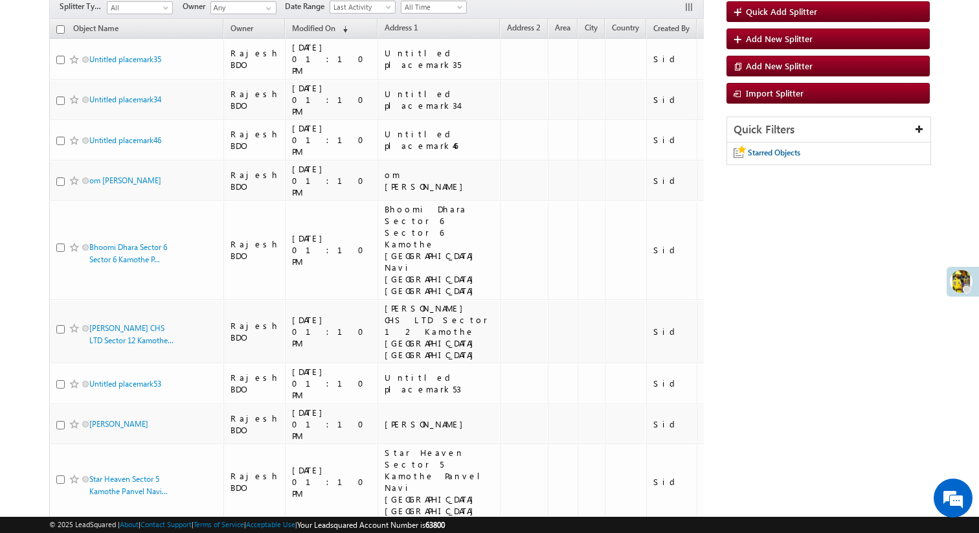
scroll to position [0, 0]
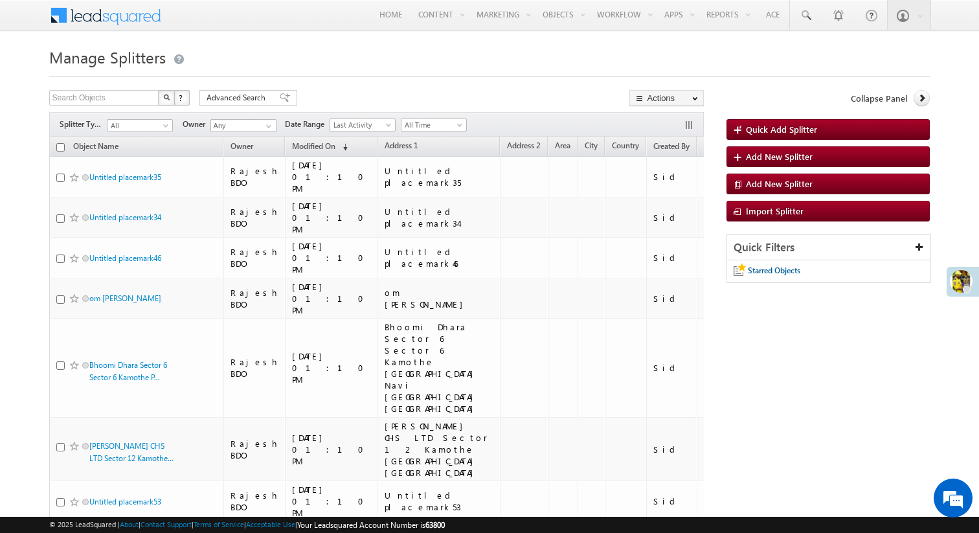
click at [60, 150] on input "checkbox" at bounding box center [60, 147] width 8 height 8
checkbox input "true"
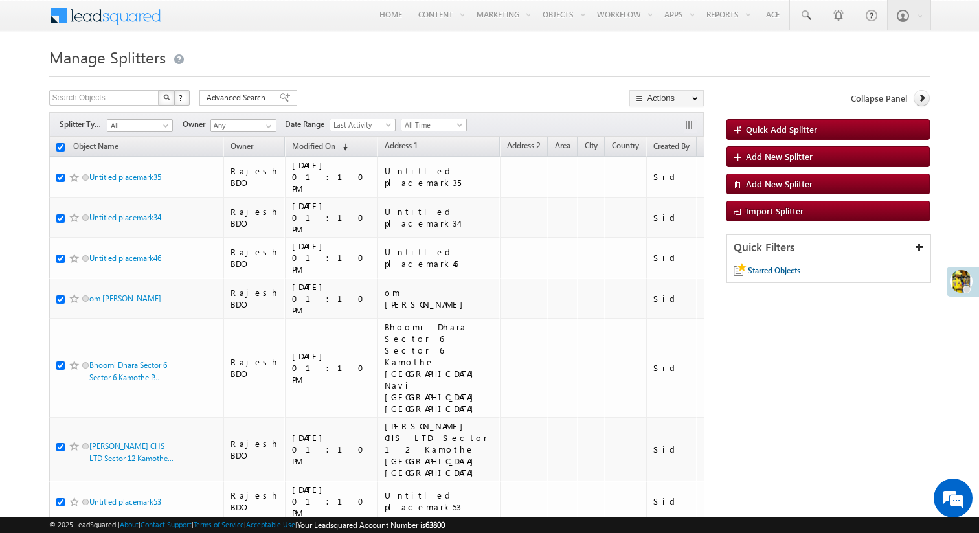
checkbox input "true"
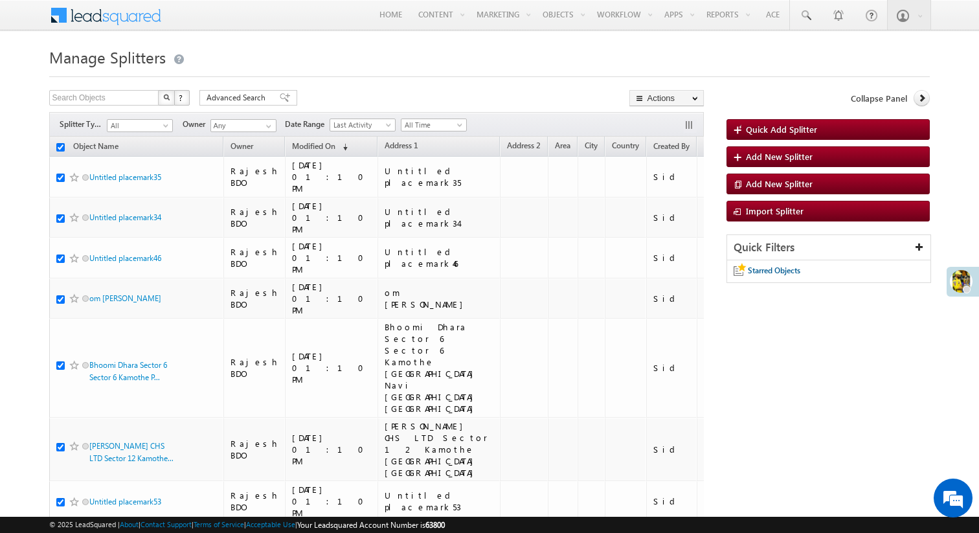
checkbox input "true"
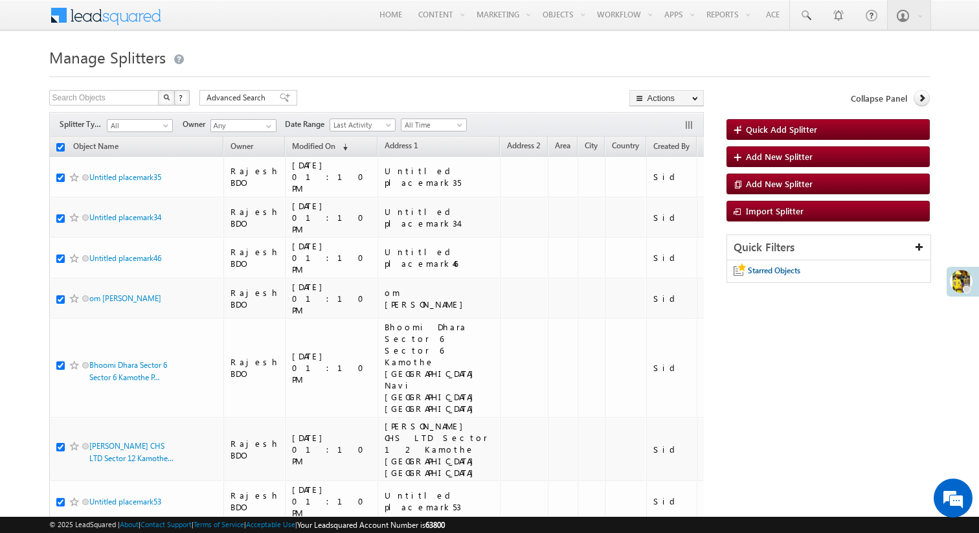
checkbox input "true"
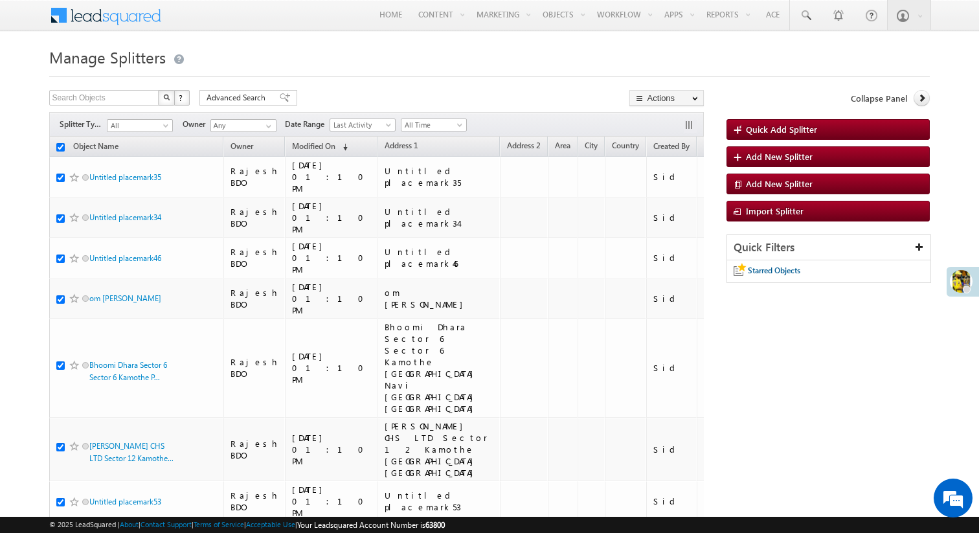
checkbox input "true"
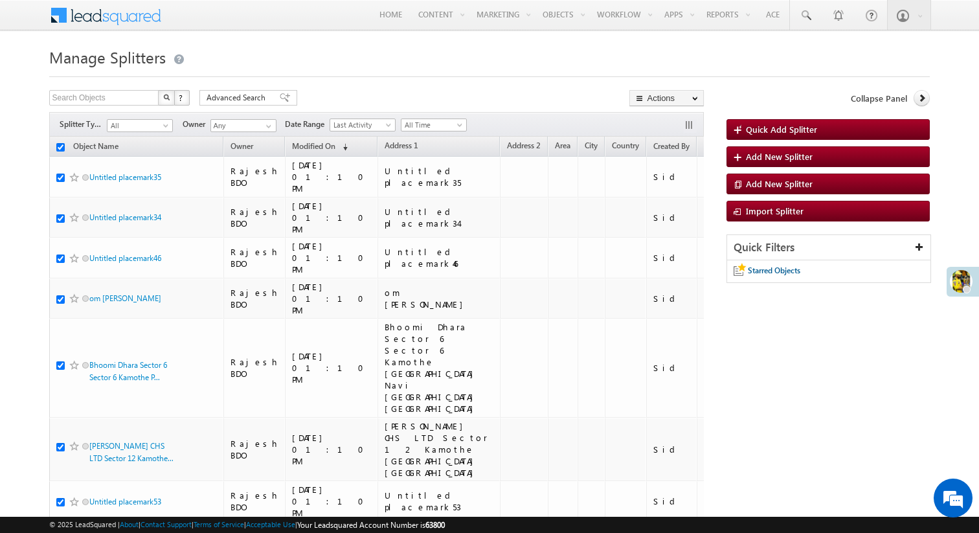
checkbox input "true"
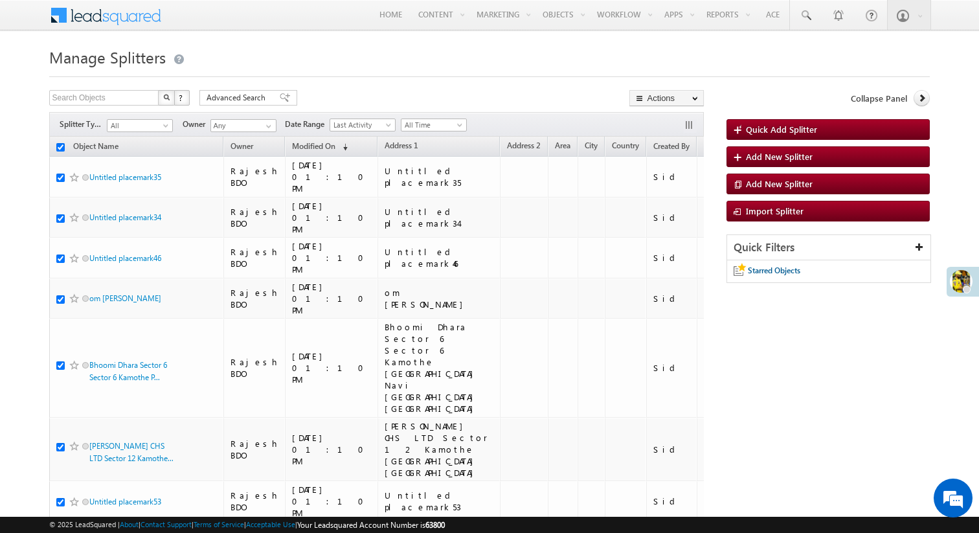
checkbox input "true"
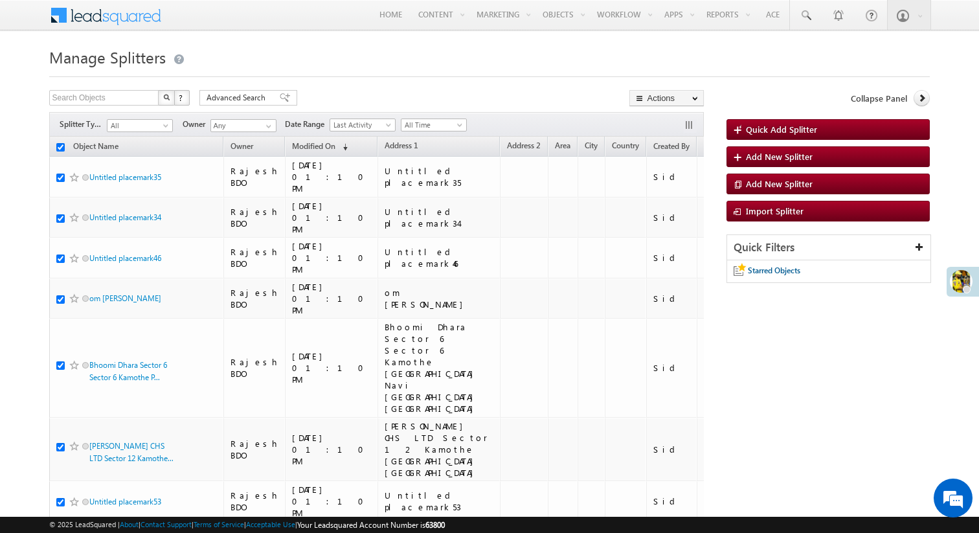
checkbox input "true"
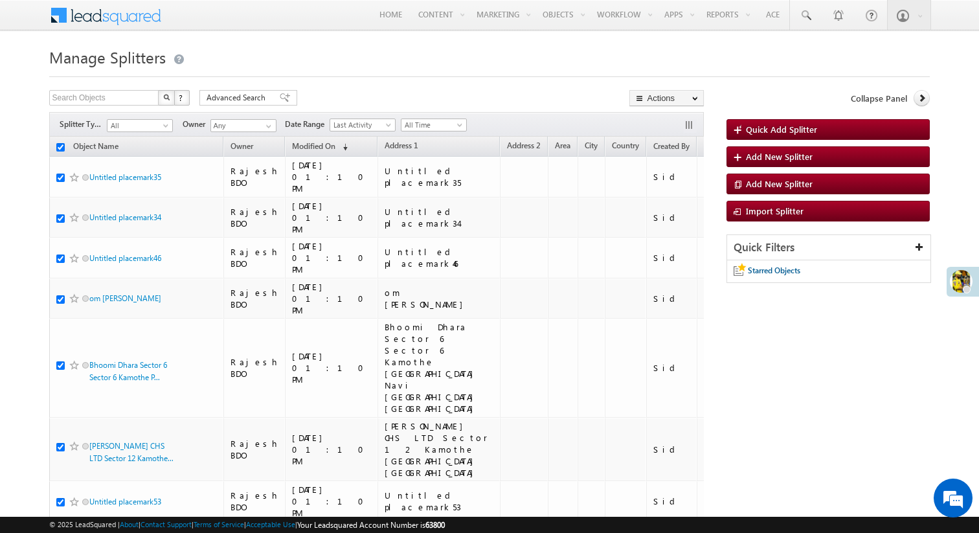
checkbox input "true"
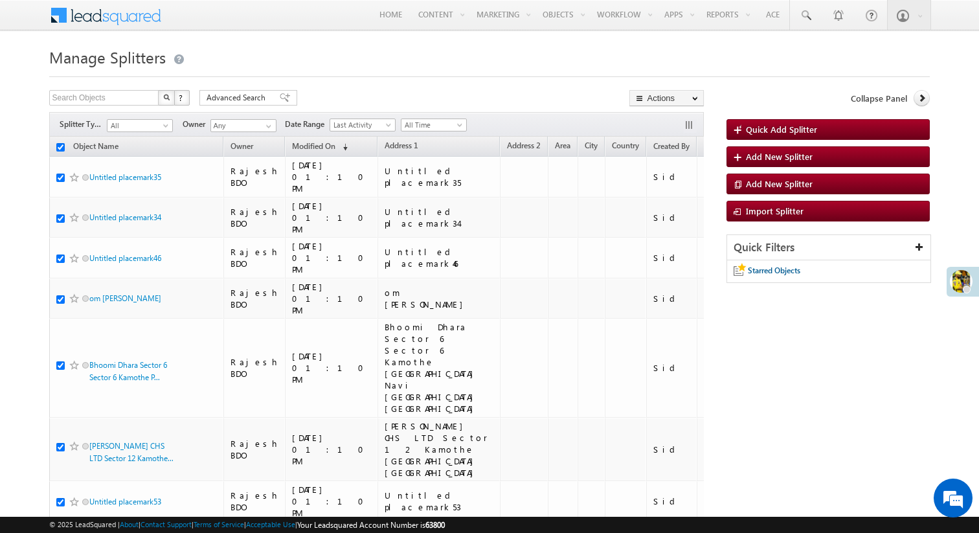
checkbox input "true"
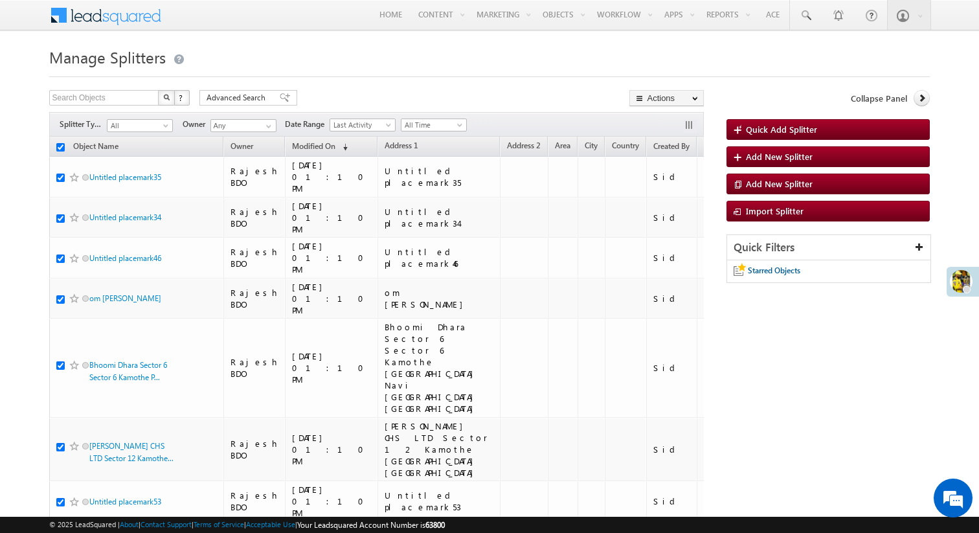
checkbox input "true"
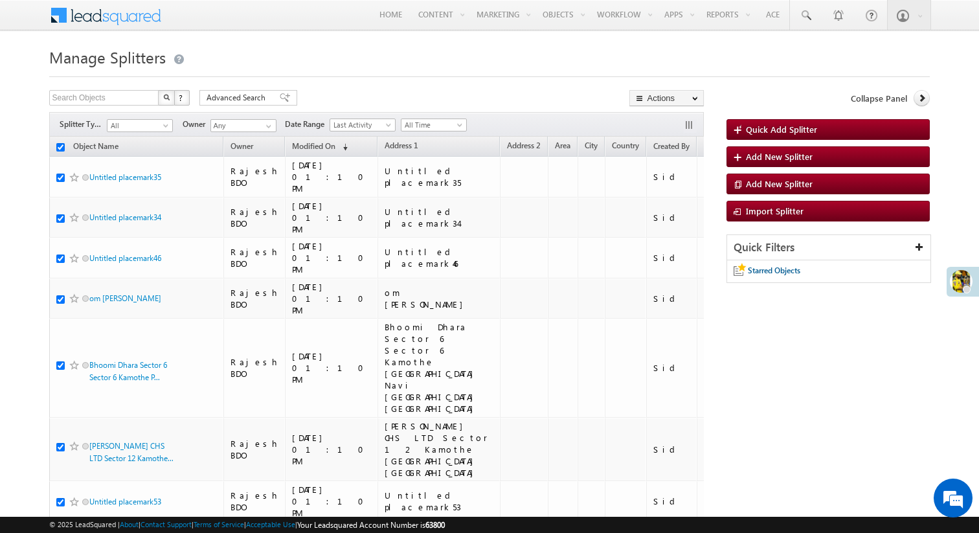
checkbox input "true"
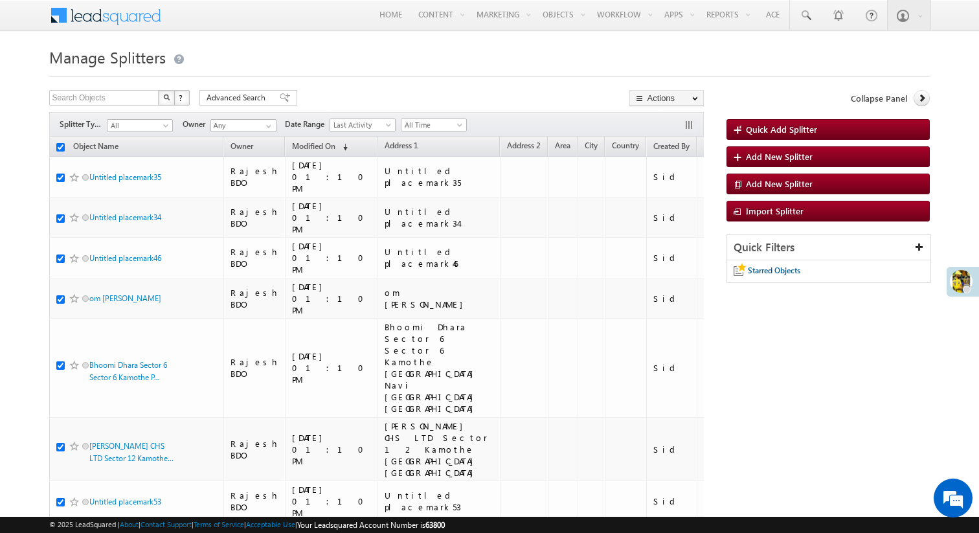
checkbox input "true"
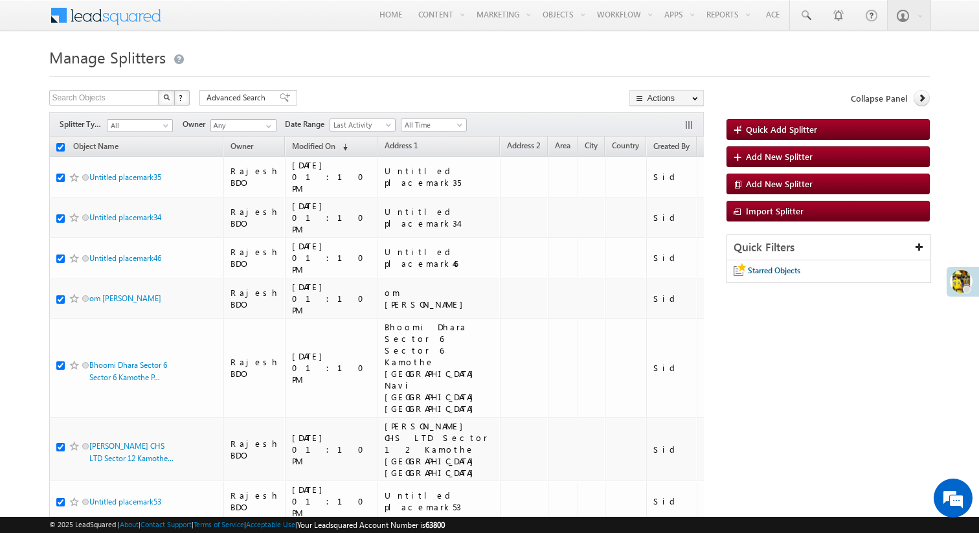
checkbox input "true"
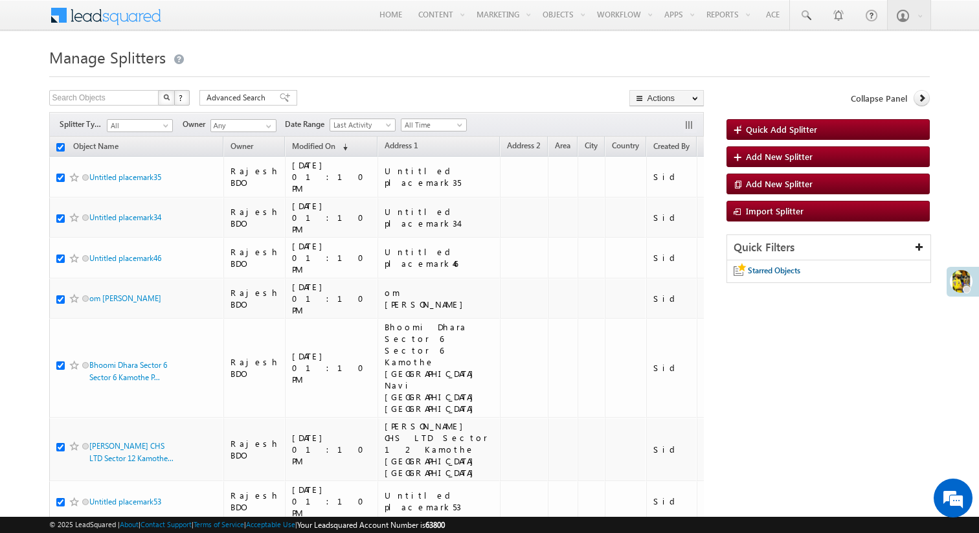
checkbox input "true"
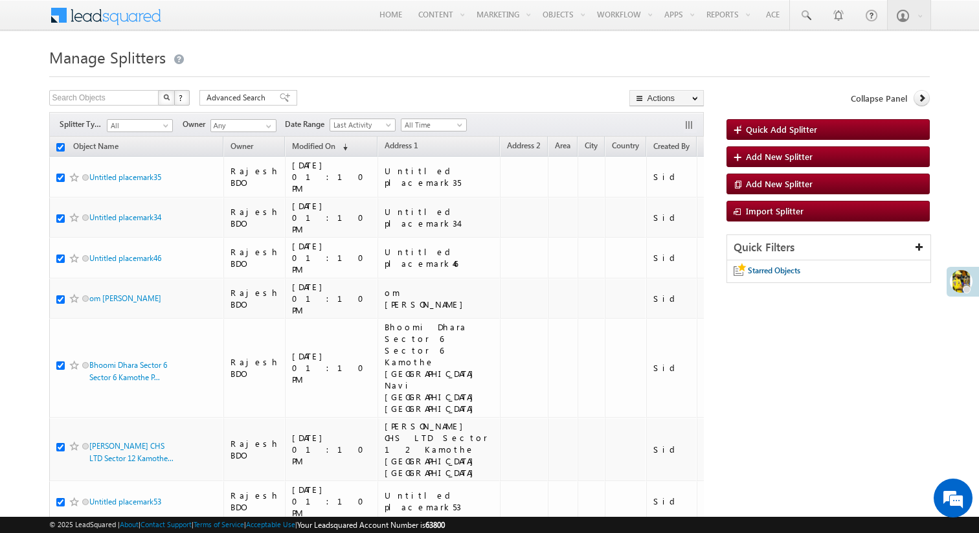
checkbox input "true"
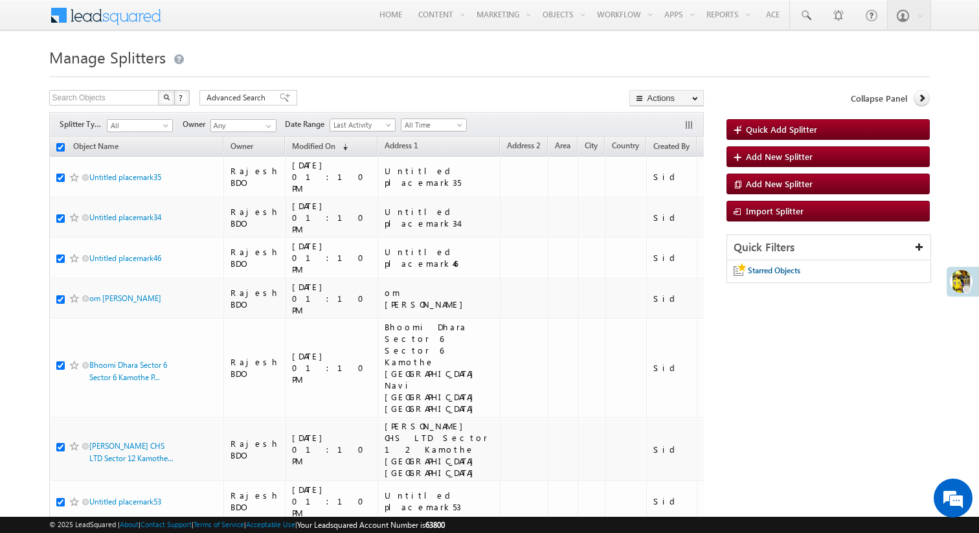
checkbox input "true"
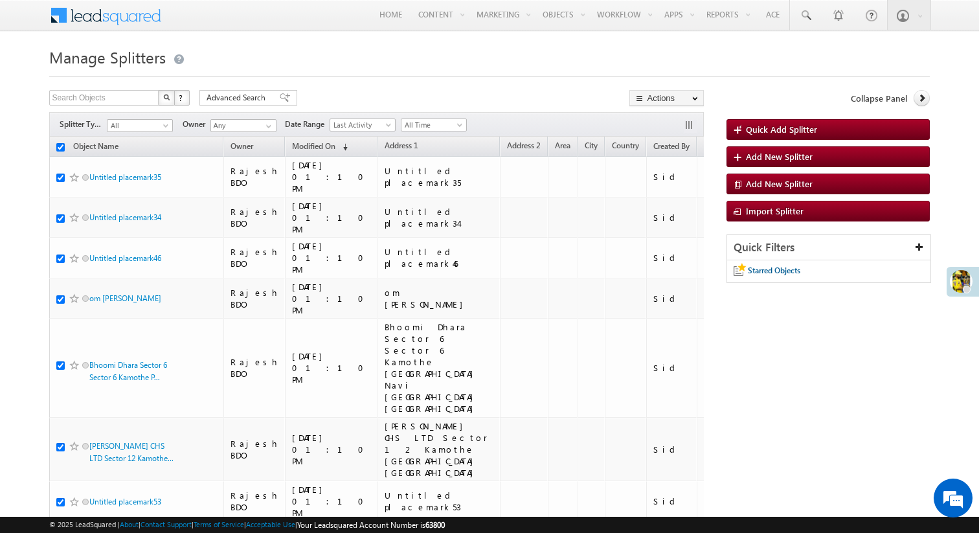
checkbox input "true"
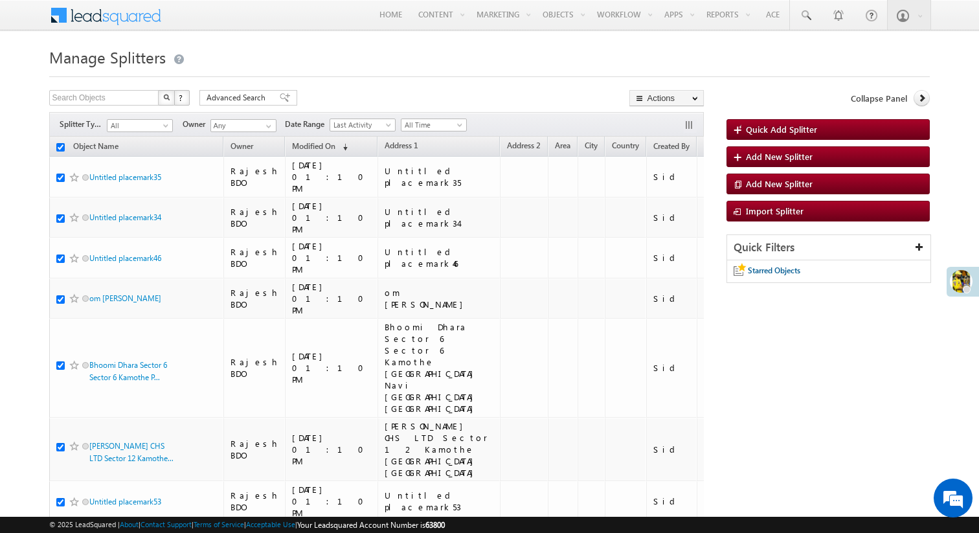
checkbox input "true"
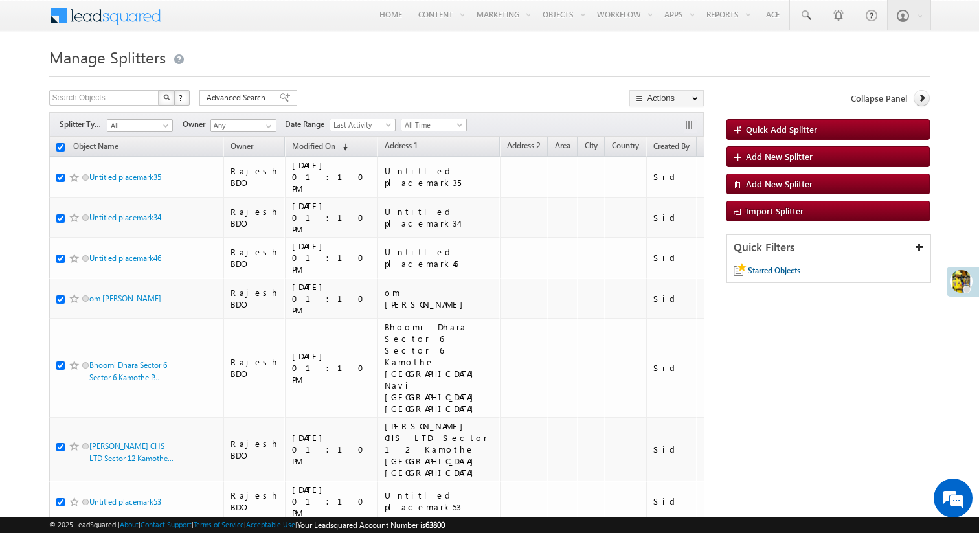
checkbox input "true"
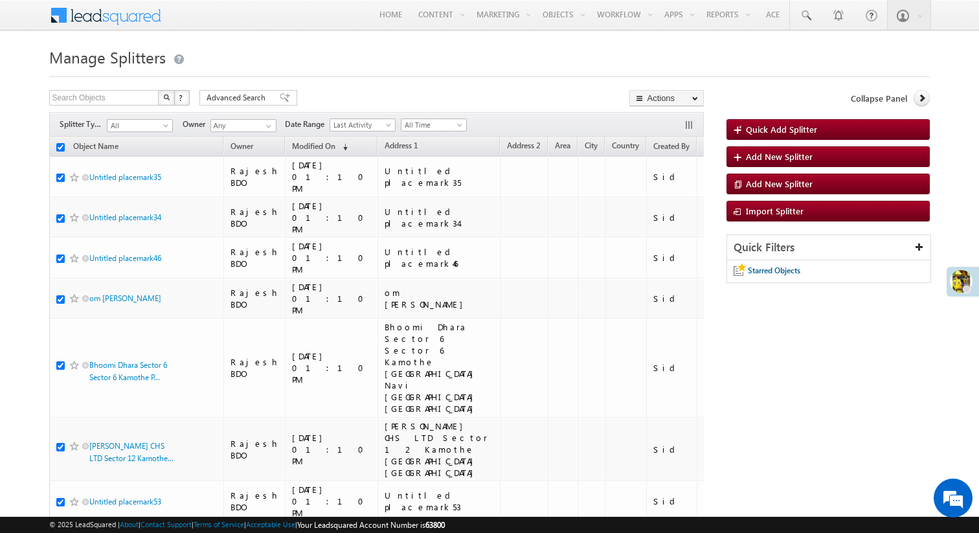
checkbox input "true"
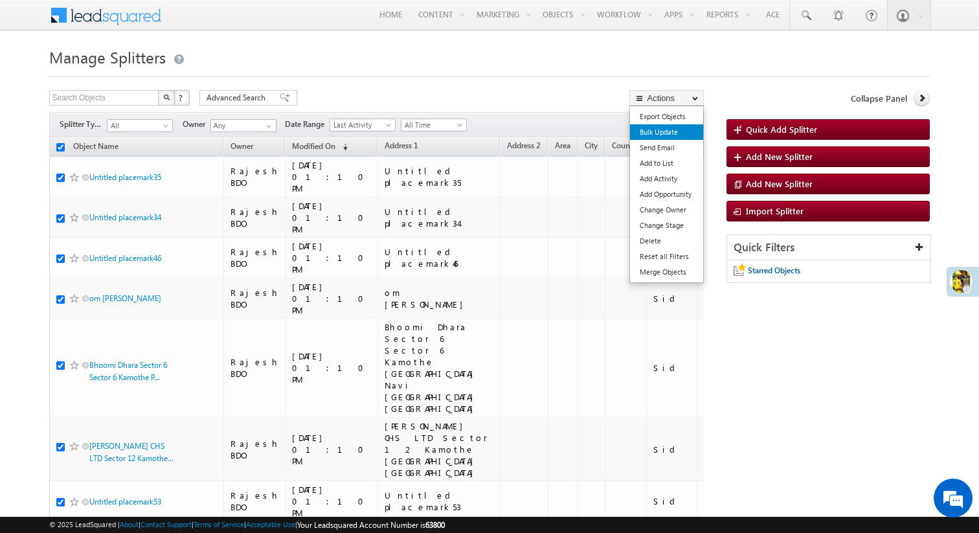
click at [678, 131] on link "Bulk Update" at bounding box center [666, 132] width 73 height 16
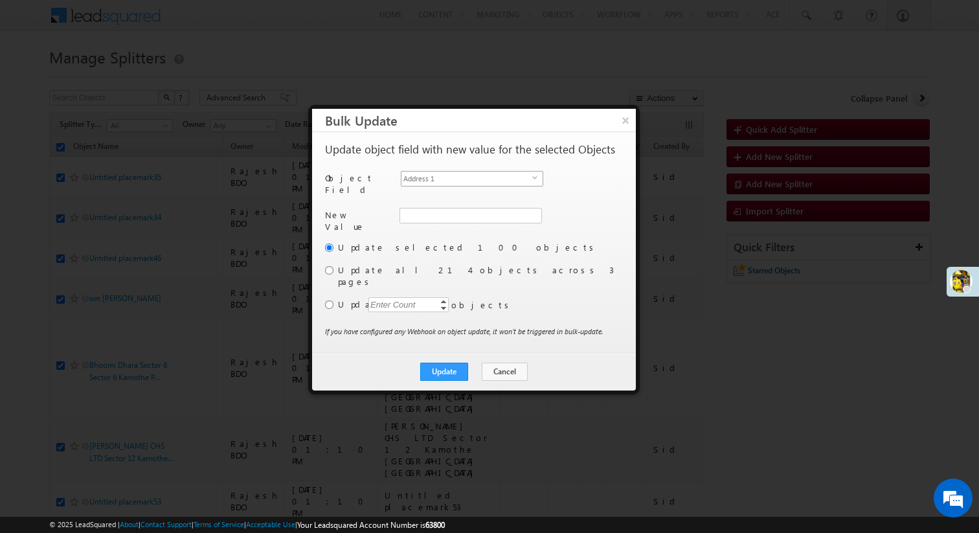
click at [516, 177] on span "Address 1" at bounding box center [466, 179] width 131 height 14
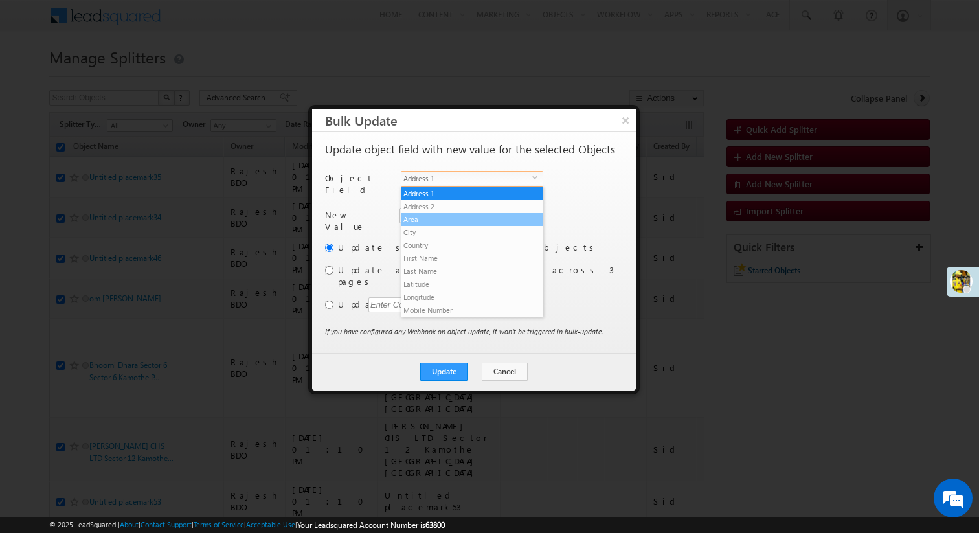
click at [488, 218] on li "Area" at bounding box center [471, 219] width 141 height 13
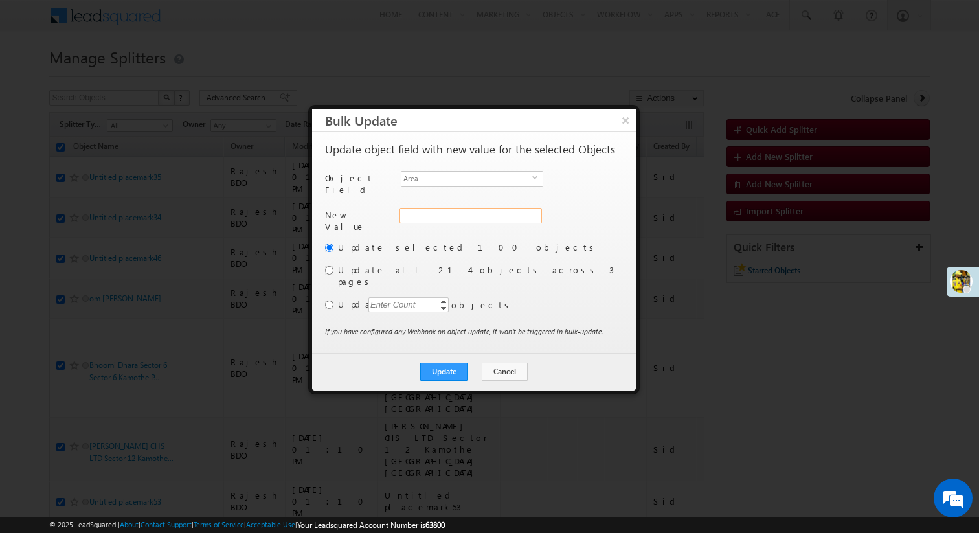
click at [451, 212] on input "Area" at bounding box center [470, 216] width 142 height 16
type input "Navi Mumbai"
click at [333, 266] on input "radio" at bounding box center [329, 270] width 8 height 8
radio input "true"
click at [456, 363] on button "Update" at bounding box center [444, 372] width 48 height 18
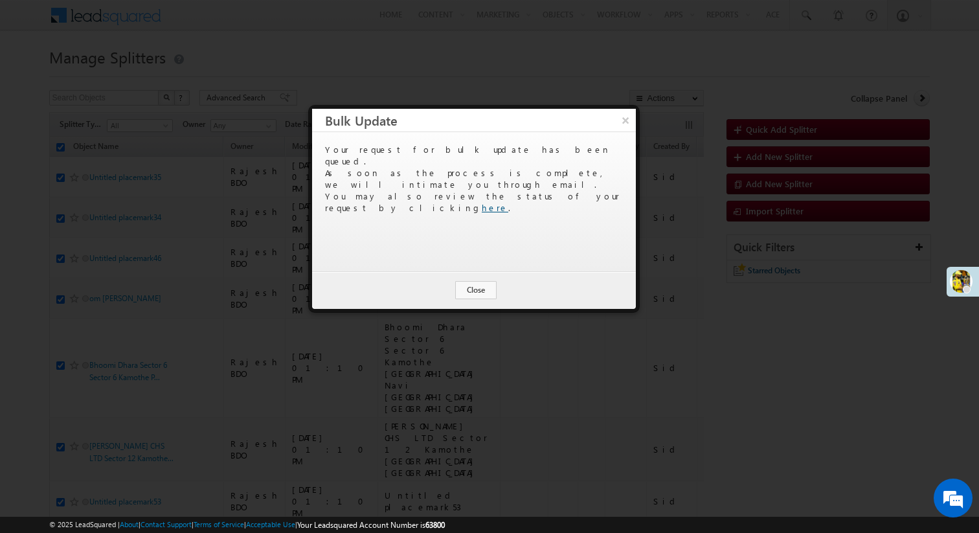
click at [508, 202] on link "here" at bounding box center [495, 207] width 27 height 11
click at [483, 291] on button "Close" at bounding box center [475, 290] width 41 height 18
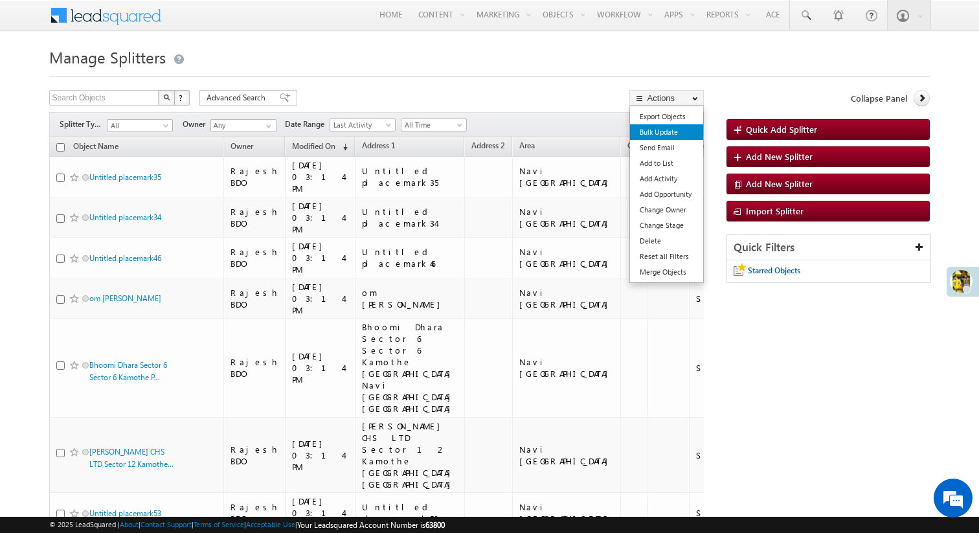
click at [663, 135] on link "Bulk Update" at bounding box center [666, 132] width 73 height 16
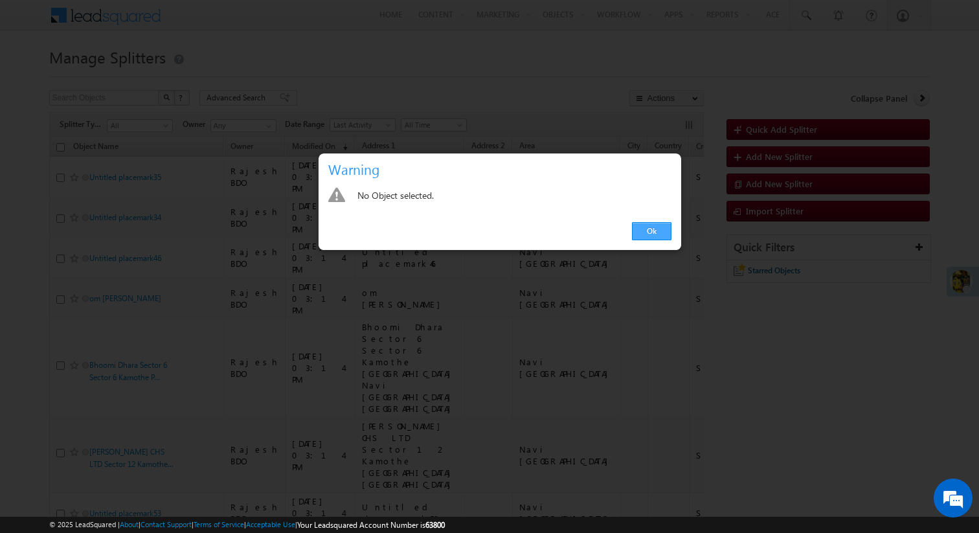
click at [636, 227] on link "Ok" at bounding box center [651, 231] width 39 height 18
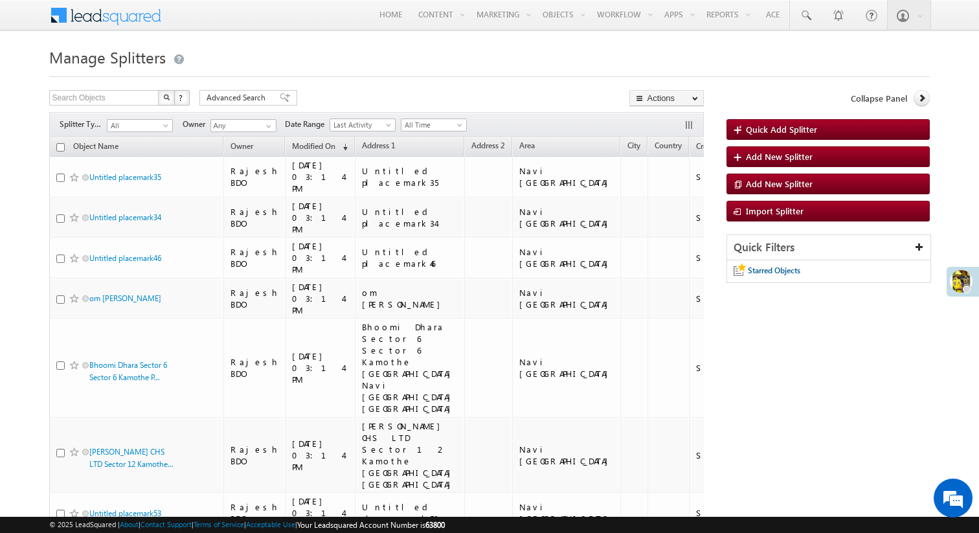
click at [60, 148] on input "checkbox" at bounding box center [60, 147] width 8 height 8
checkbox input "true"
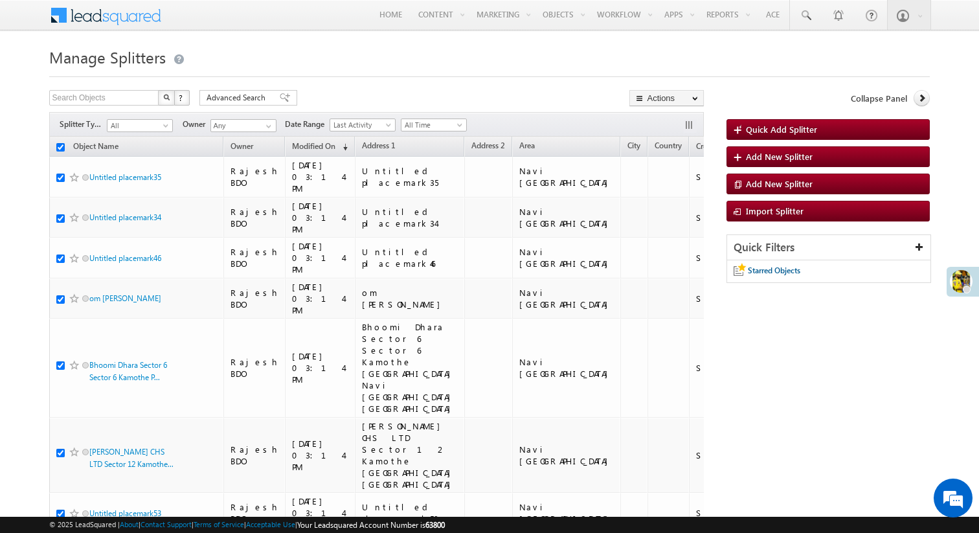
checkbox input "true"
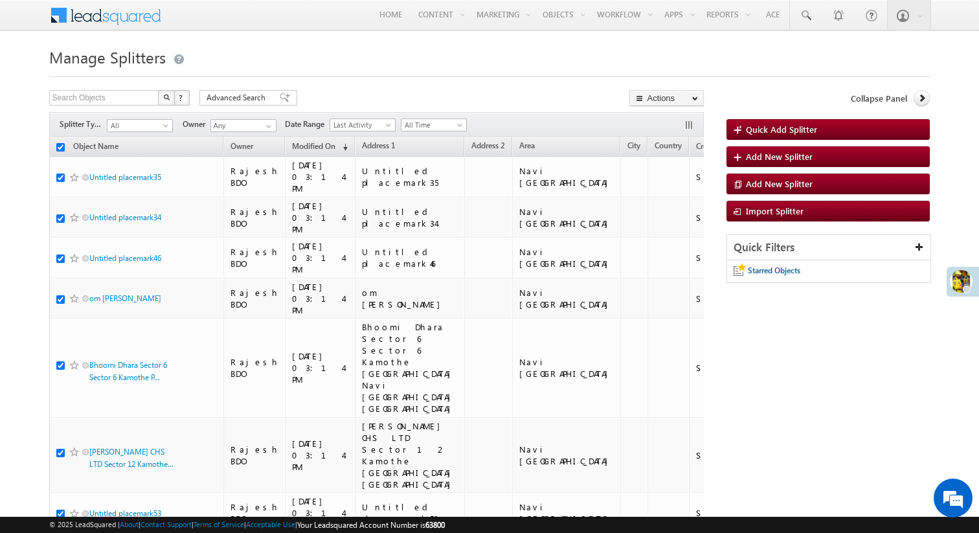
checkbox input "true"
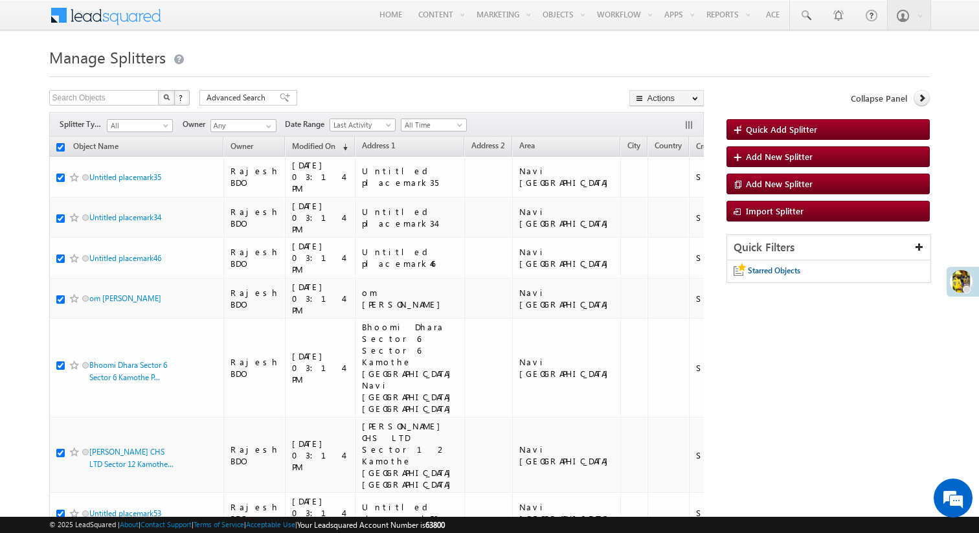
checkbox input "true"
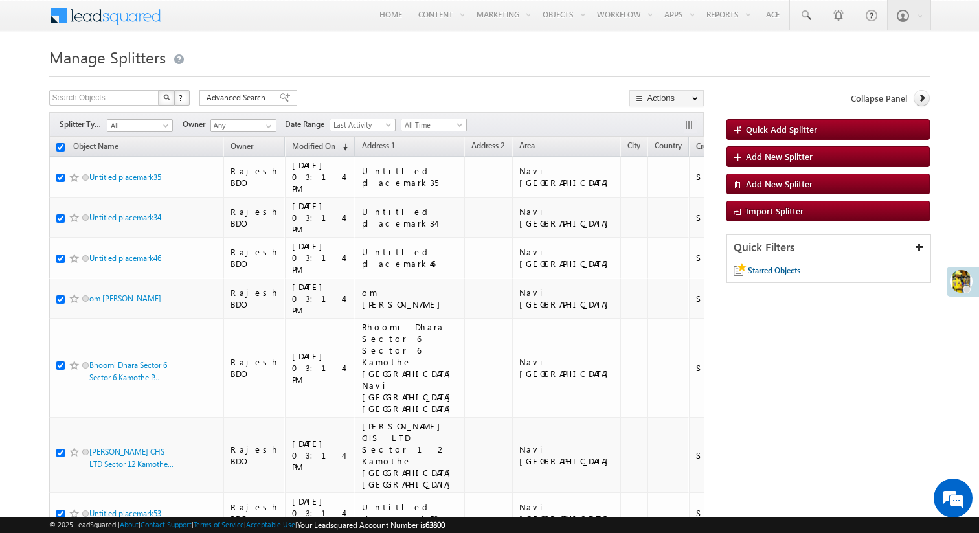
checkbox input "true"
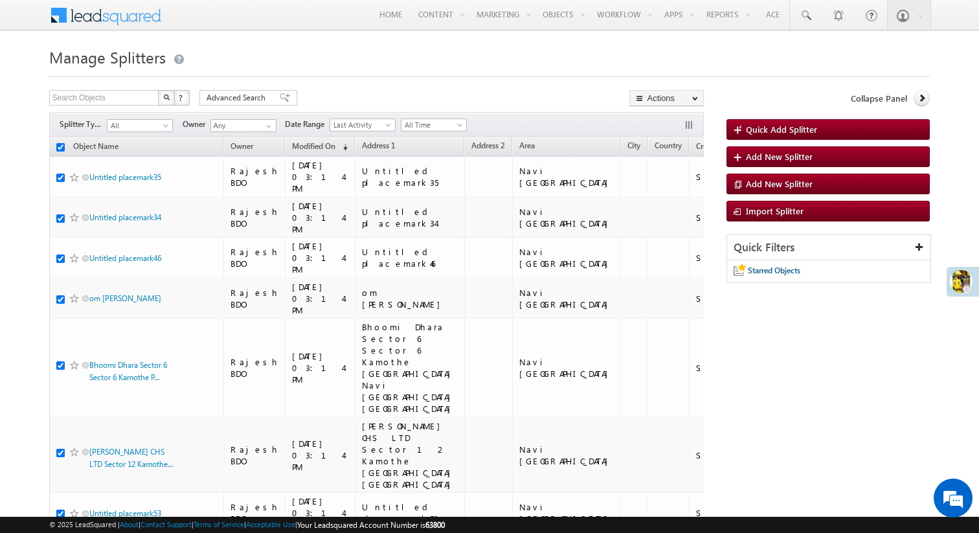
checkbox input "true"
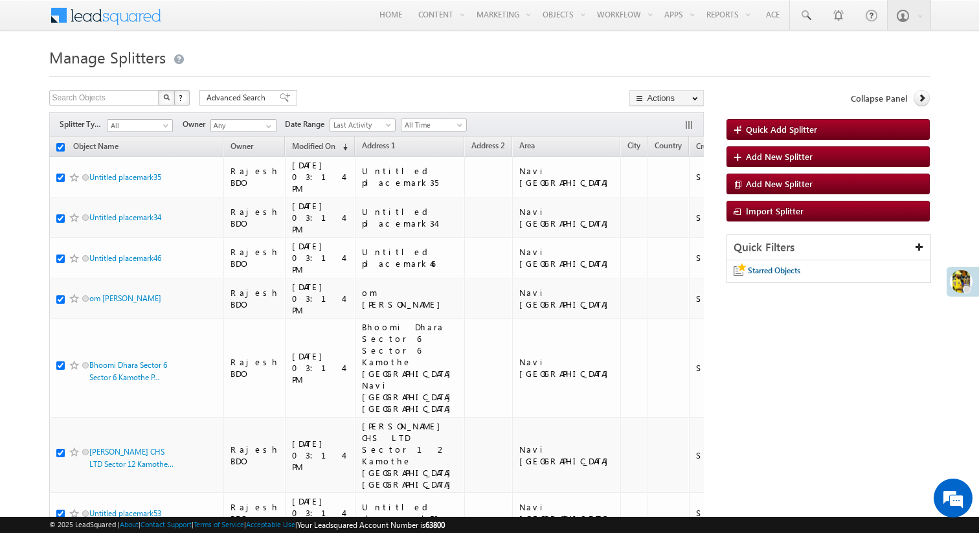
checkbox input "true"
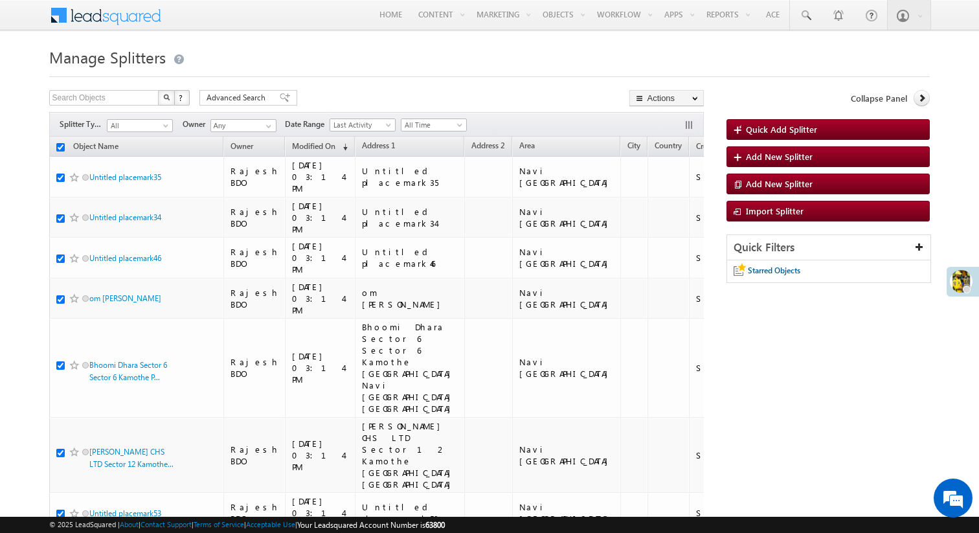
checkbox input "true"
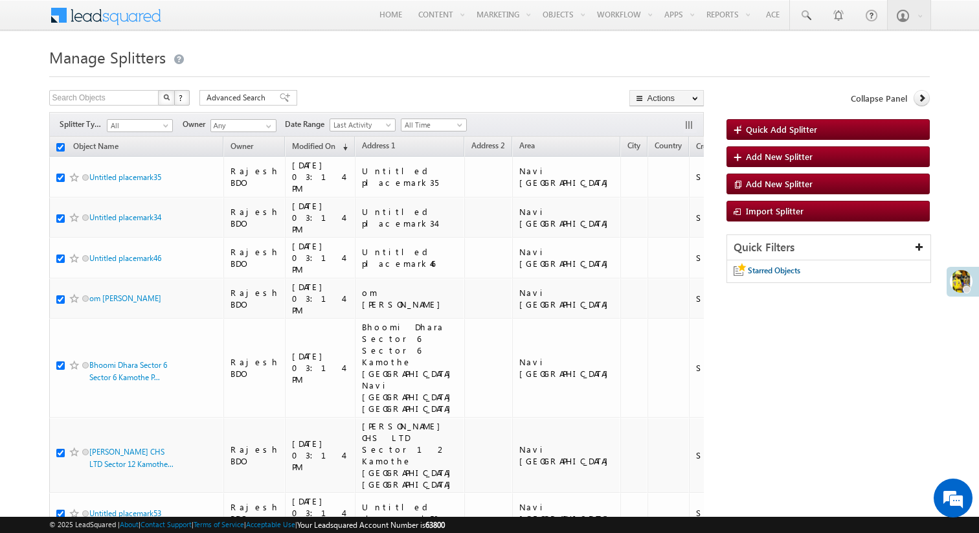
checkbox input "true"
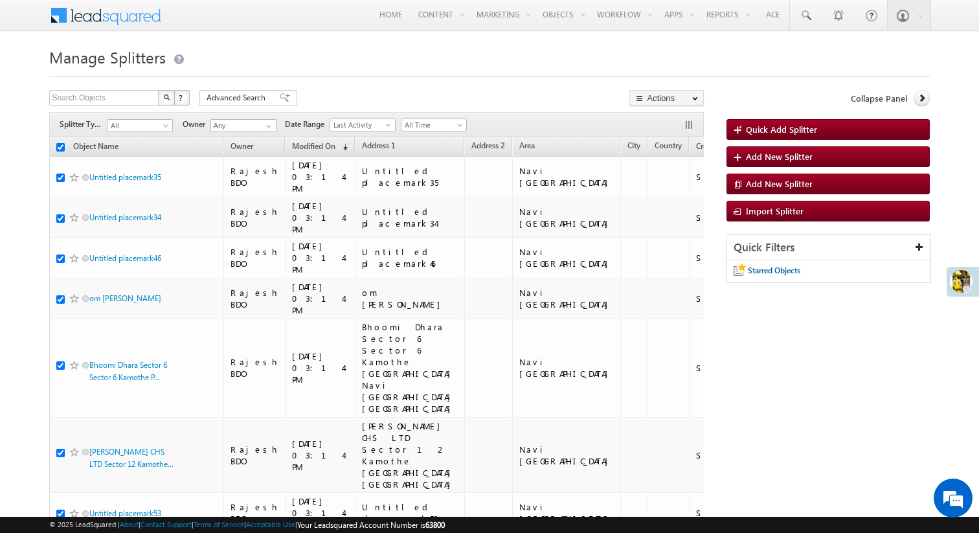
checkbox input "true"
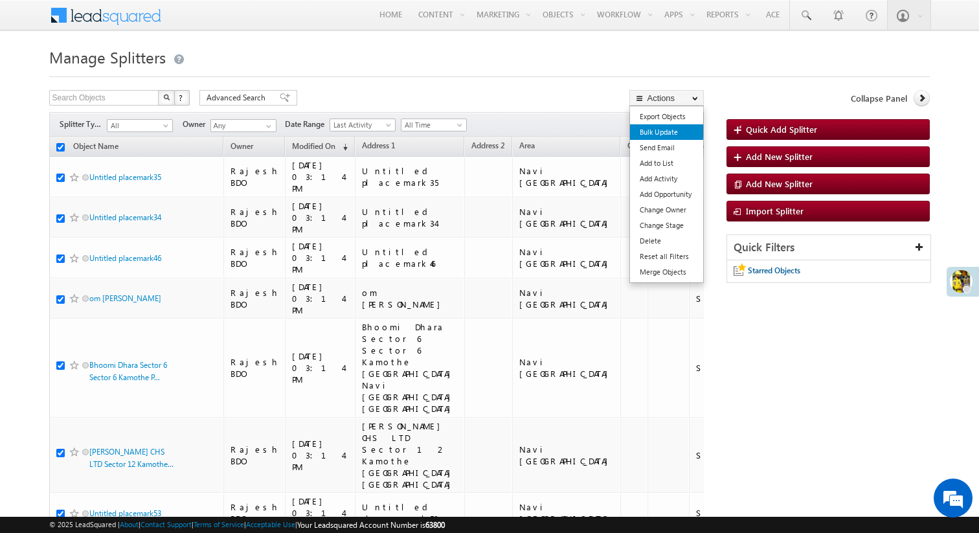
click at [680, 131] on link "Bulk Update" at bounding box center [666, 132] width 73 height 16
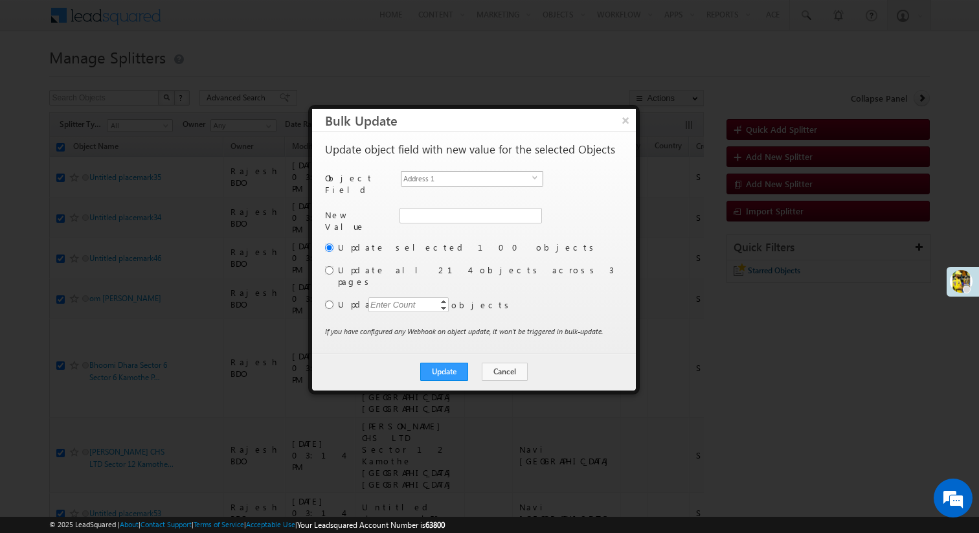
click at [468, 173] on span "Address 1" at bounding box center [466, 179] width 131 height 14
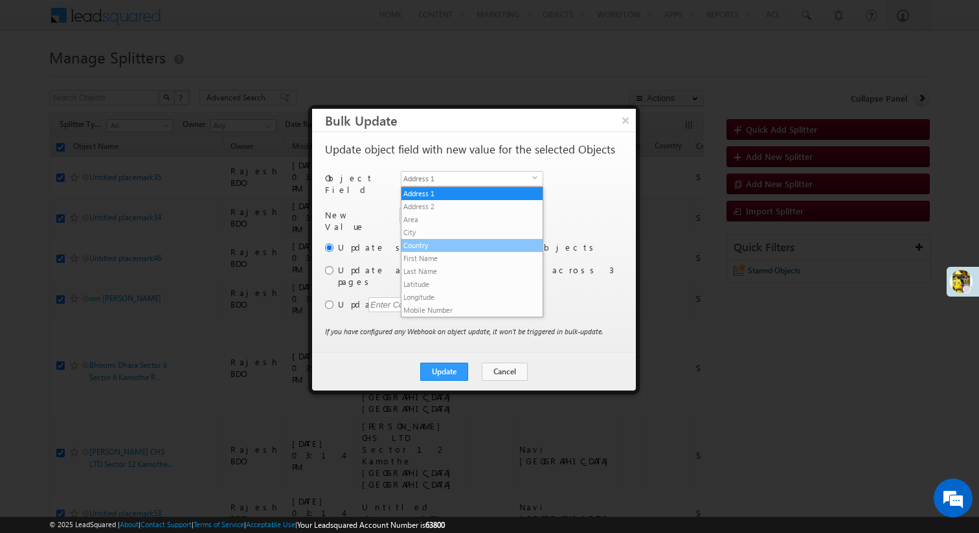
click at [446, 249] on li "Country" at bounding box center [471, 245] width 141 height 13
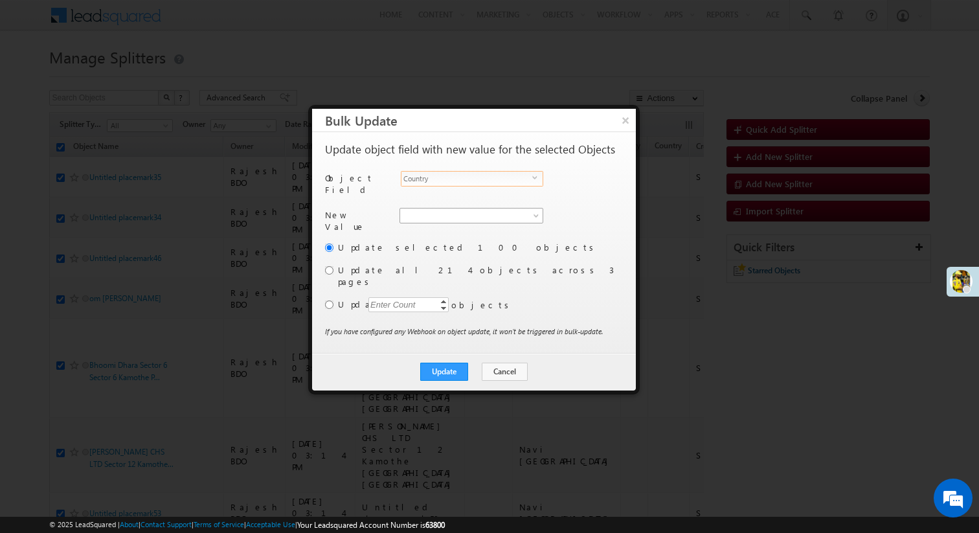
click at [436, 210] on span at bounding box center [464, 216] width 128 height 12
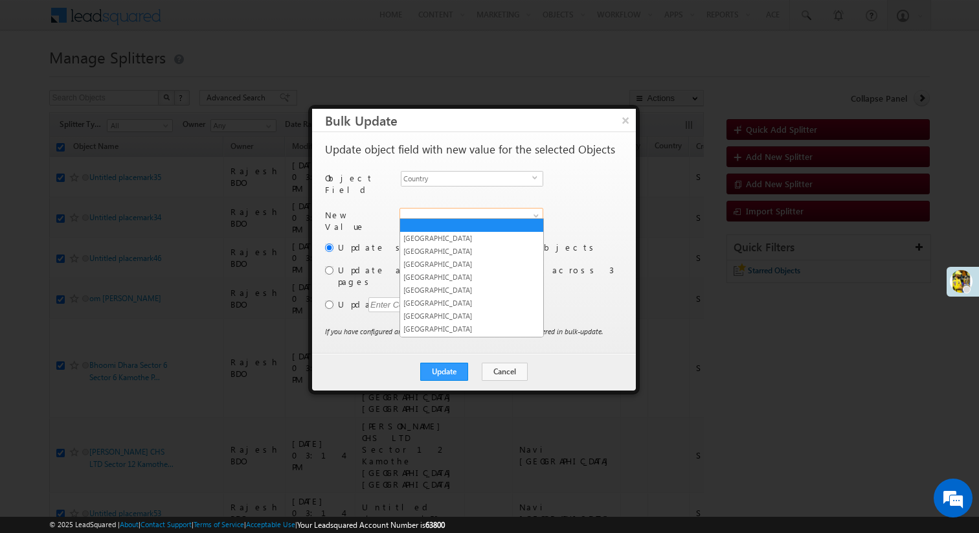
scroll to position [971, 0]
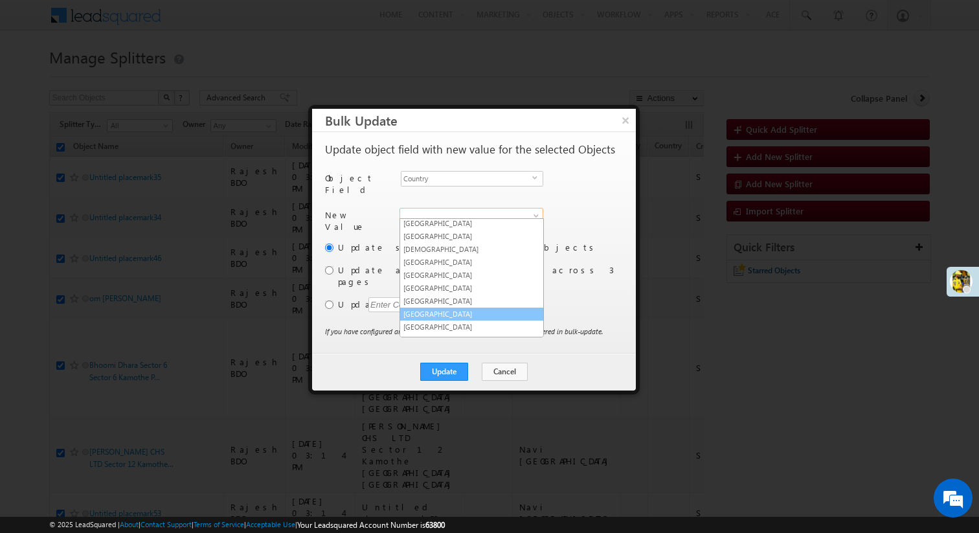
click at [426, 308] on link "India" at bounding box center [471, 314] width 143 height 12
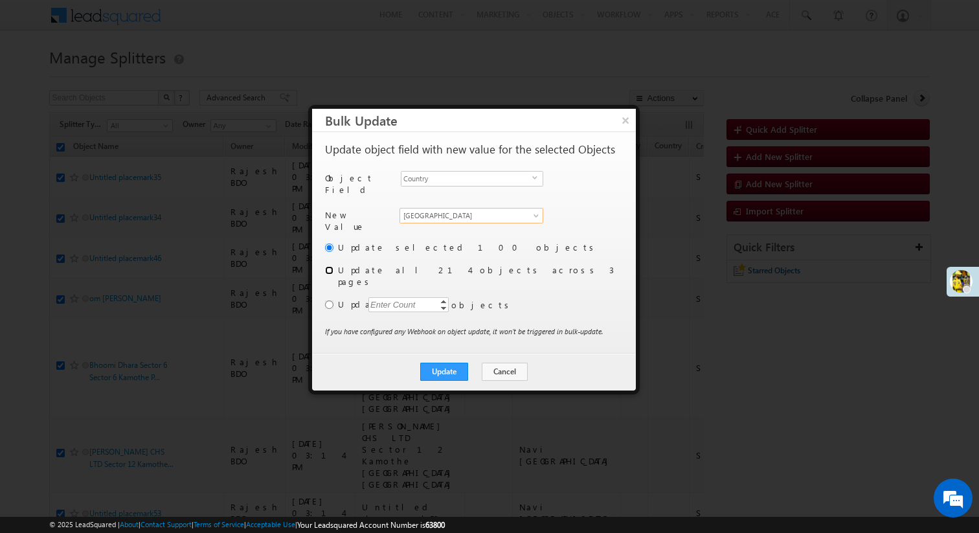
click at [330, 266] on input "radio" at bounding box center [329, 270] width 8 height 8
click at [447, 363] on button "Update" at bounding box center [444, 372] width 48 height 18
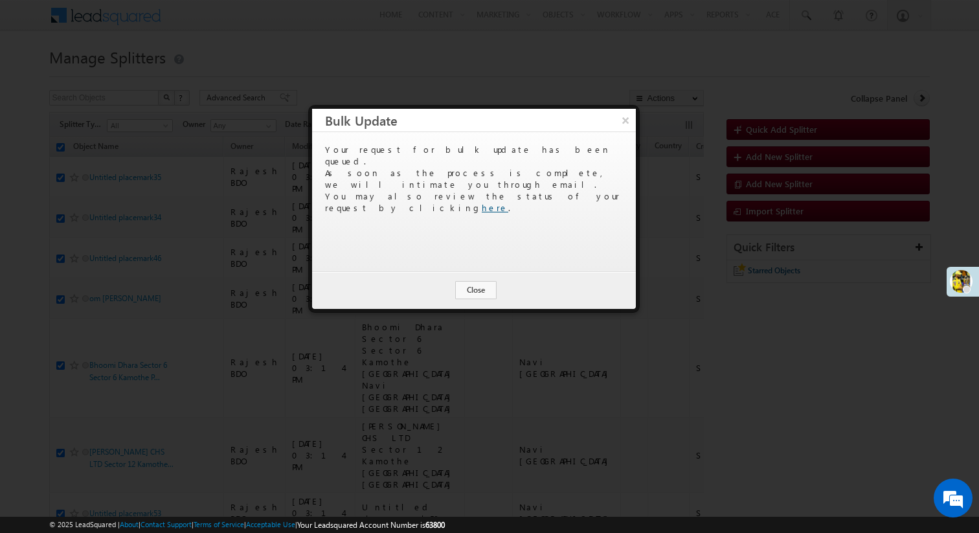
click at [508, 202] on link "here" at bounding box center [495, 207] width 27 height 11
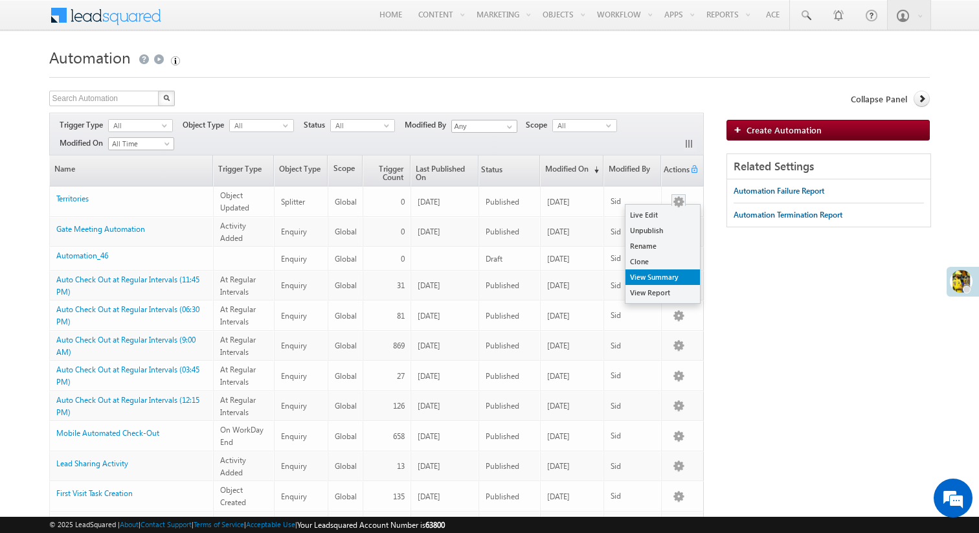
click at [659, 280] on link "View Summary" at bounding box center [662, 277] width 74 height 16
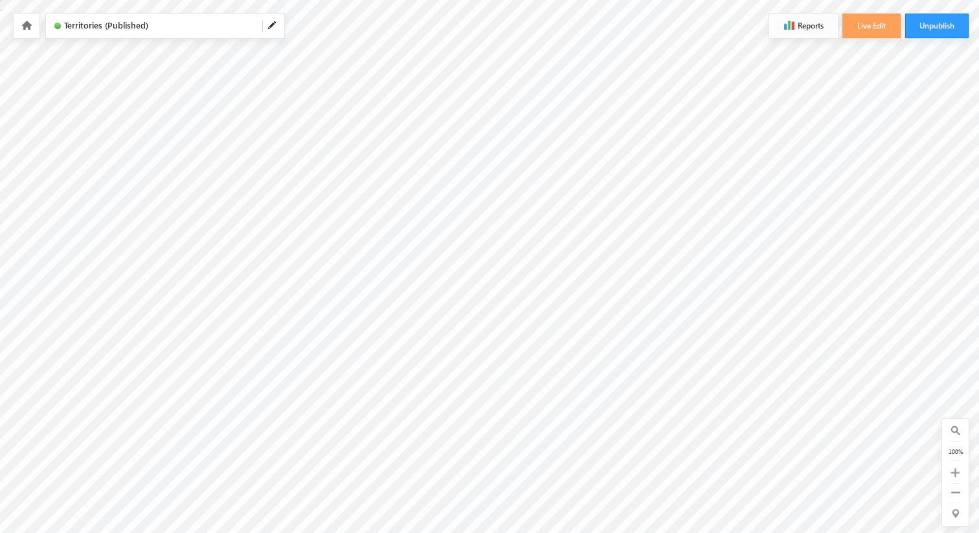
click at [806, 25] on button "Reports" at bounding box center [803, 26] width 69 height 25
